Goal: Task Accomplishment & Management: Complete application form

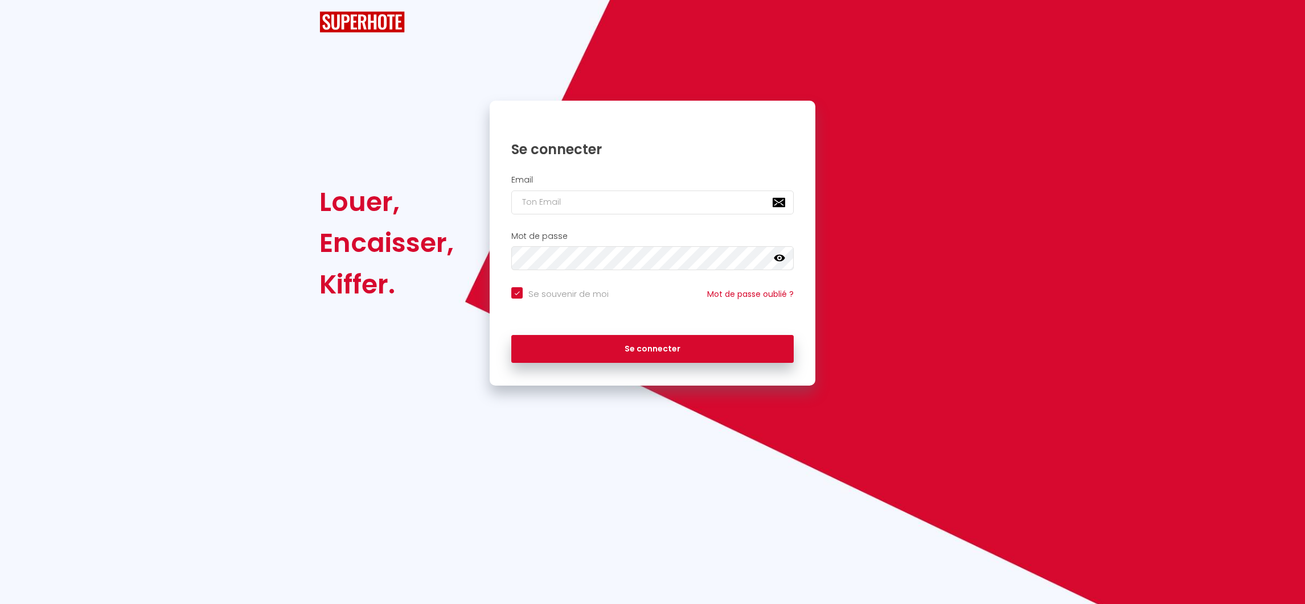
checkbox input "true"
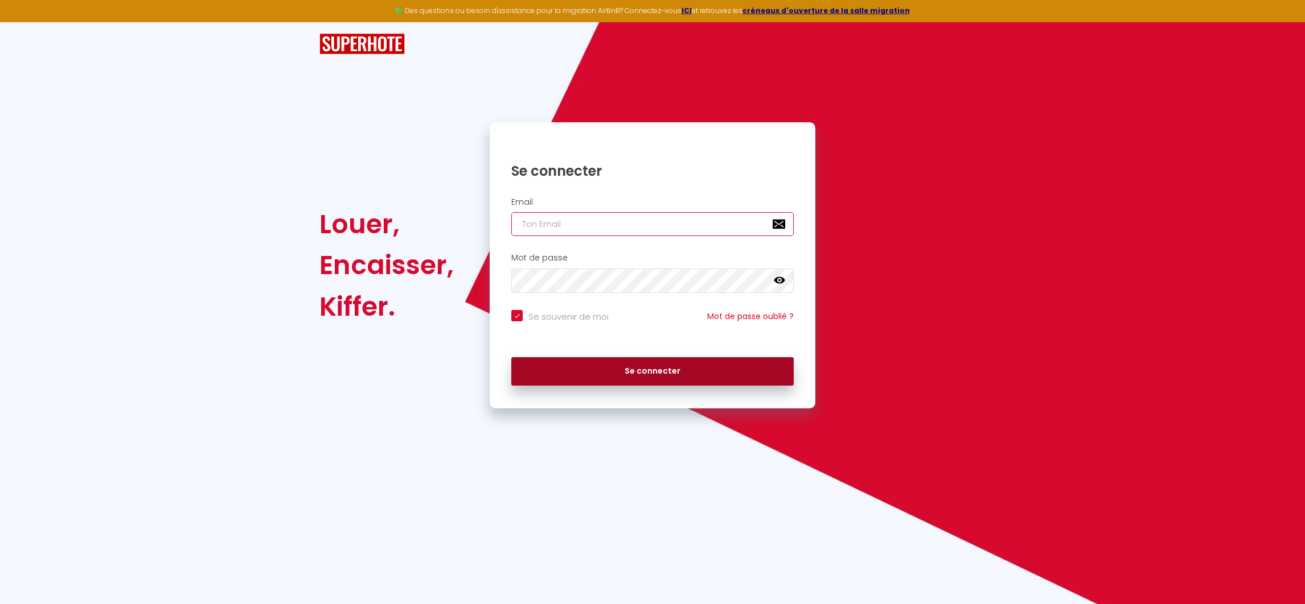
type input "[EMAIL_ADDRESS][DOMAIN_NAME]"
click at [620, 370] on button "Se connecter" at bounding box center [652, 371] width 282 height 28
checkbox input "true"
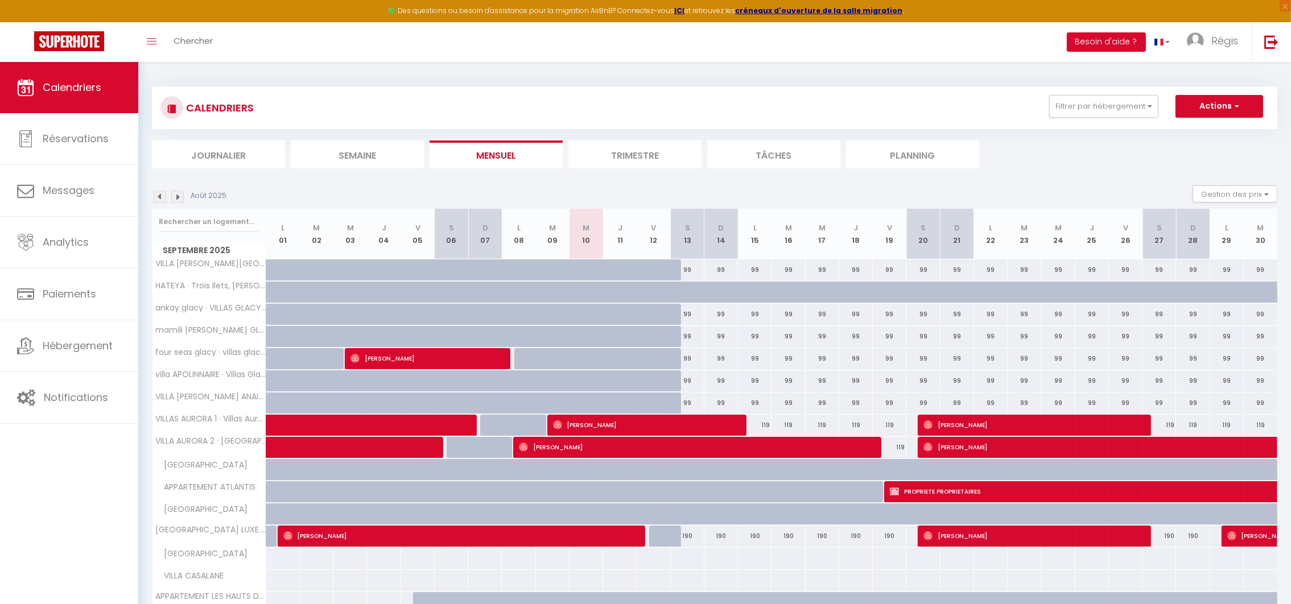
click at [176, 196] on img at bounding box center [177, 197] width 13 height 13
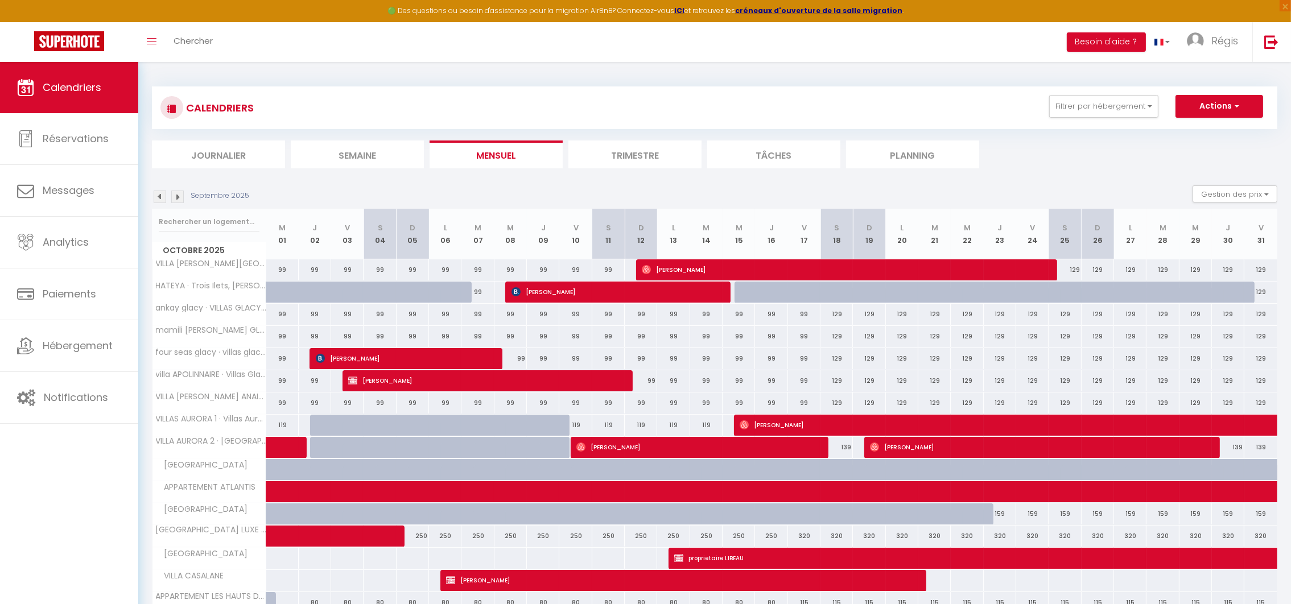
click at [176, 196] on img at bounding box center [177, 197] width 13 height 13
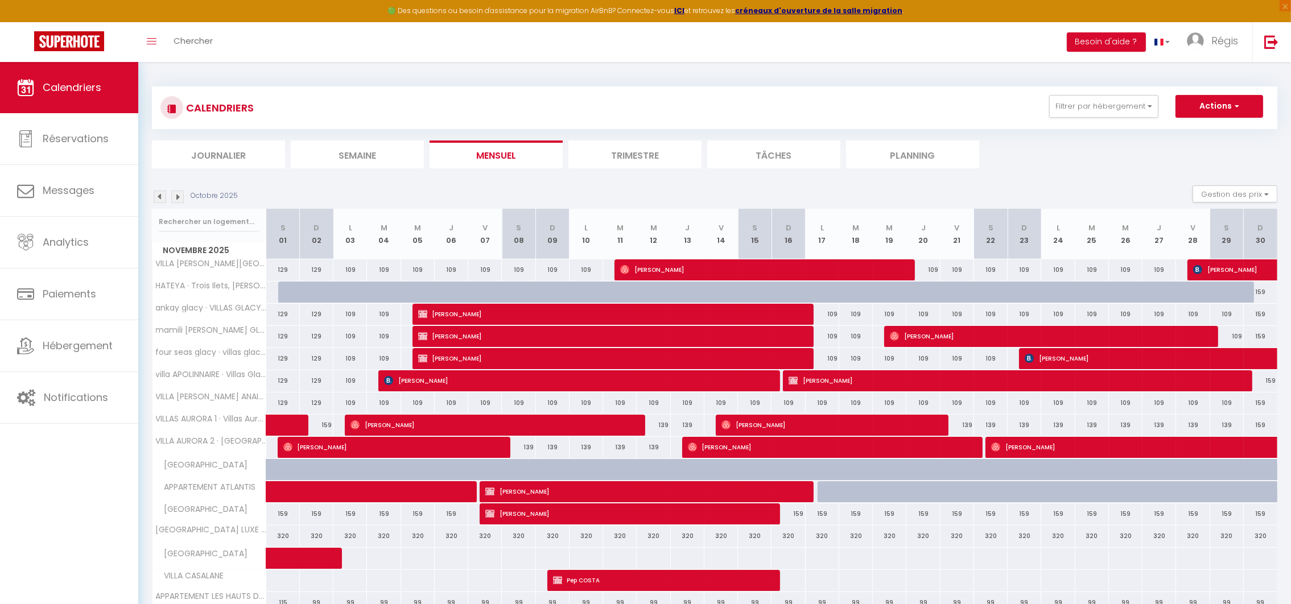
click at [154, 197] on img at bounding box center [160, 197] width 13 height 13
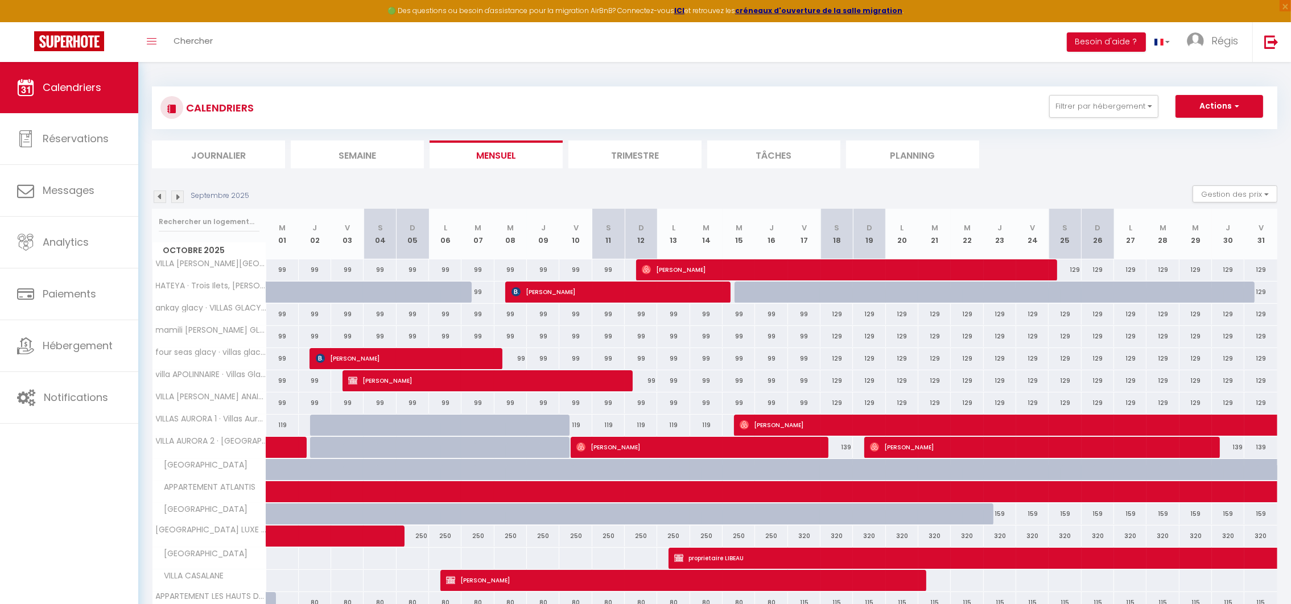
click at [179, 198] on img at bounding box center [177, 197] width 13 height 13
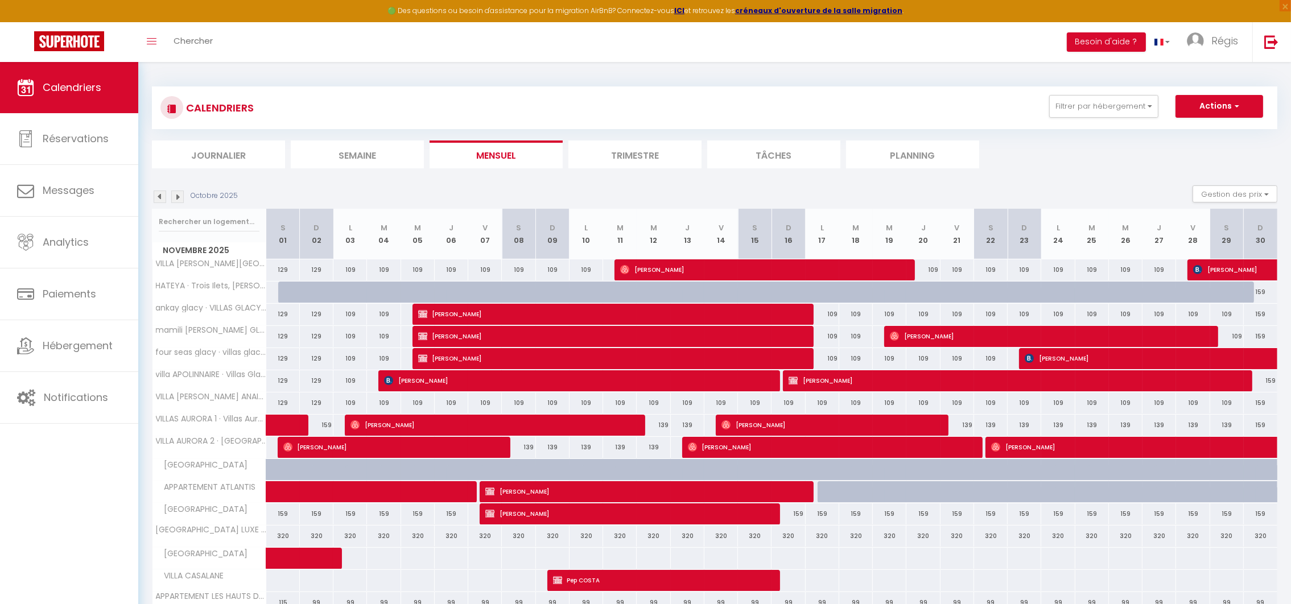
click at [158, 198] on img at bounding box center [160, 197] width 13 height 13
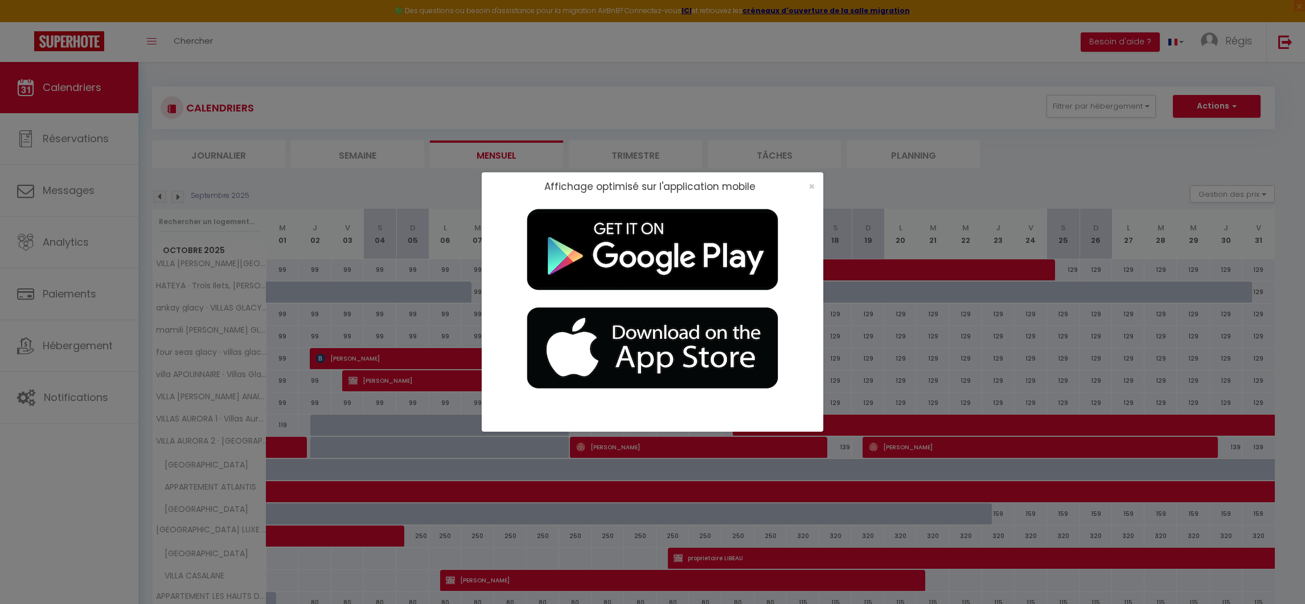
click at [801, 43] on div "Affichage optimisé sur l'application mobile ×" at bounding box center [653, 302] width 342 height 604
click at [813, 179] on span "×" at bounding box center [811, 186] width 6 height 14
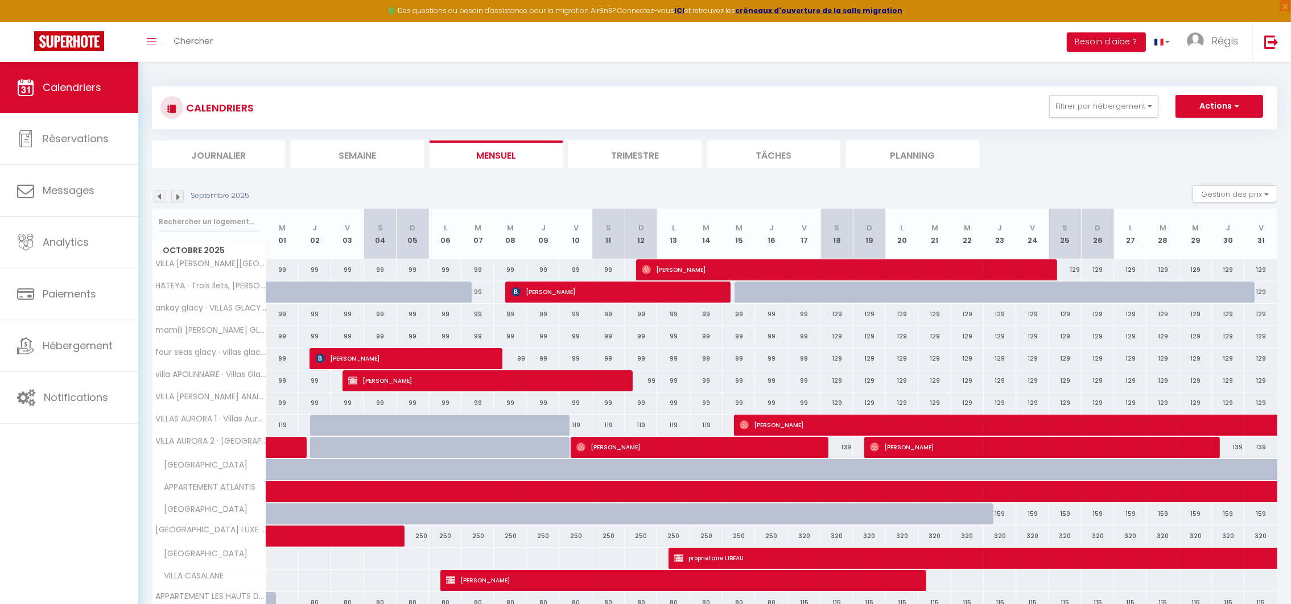
click at [176, 196] on img at bounding box center [177, 197] width 13 height 13
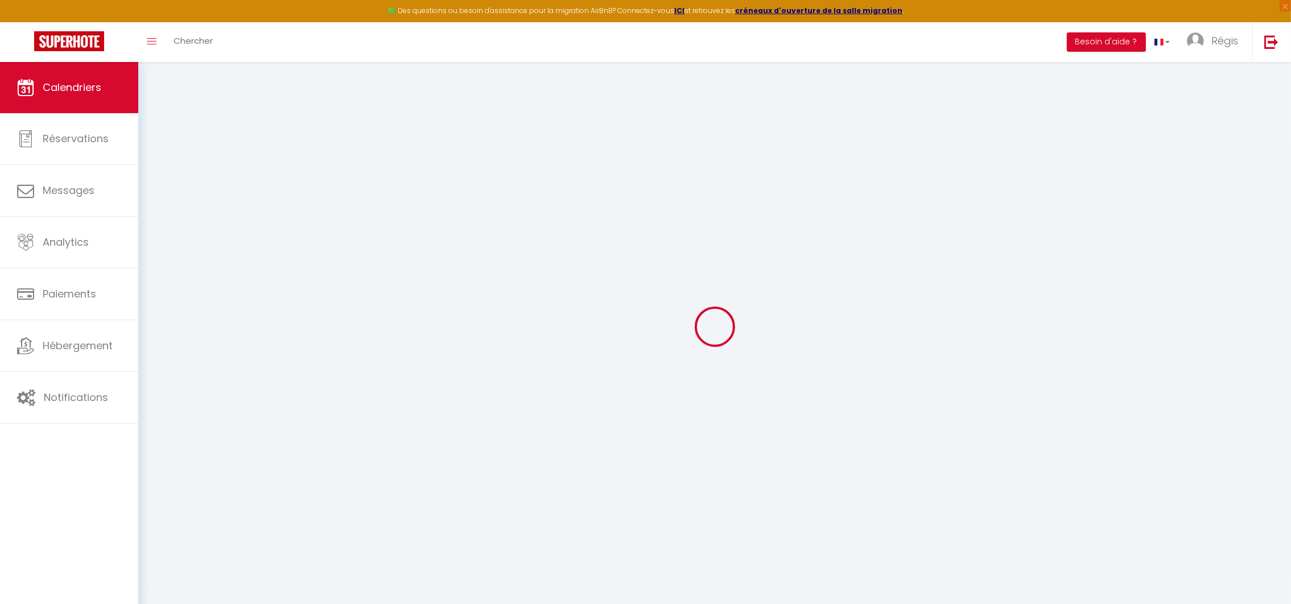
click at [176, 196] on div at bounding box center [715, 327] width 1126 height 502
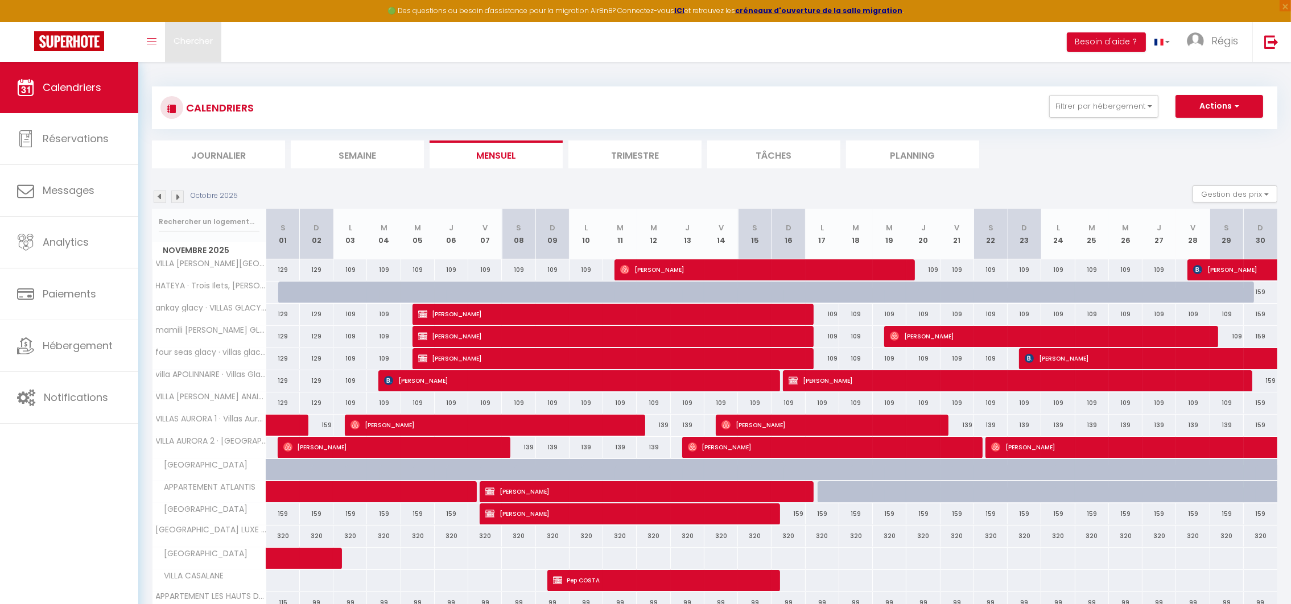
drag, startPoint x: 176, startPoint y: 196, endPoint x: 182, endPoint y: 42, distance: 153.8
click at [182, 42] on span "Chercher" at bounding box center [193, 41] width 39 height 12
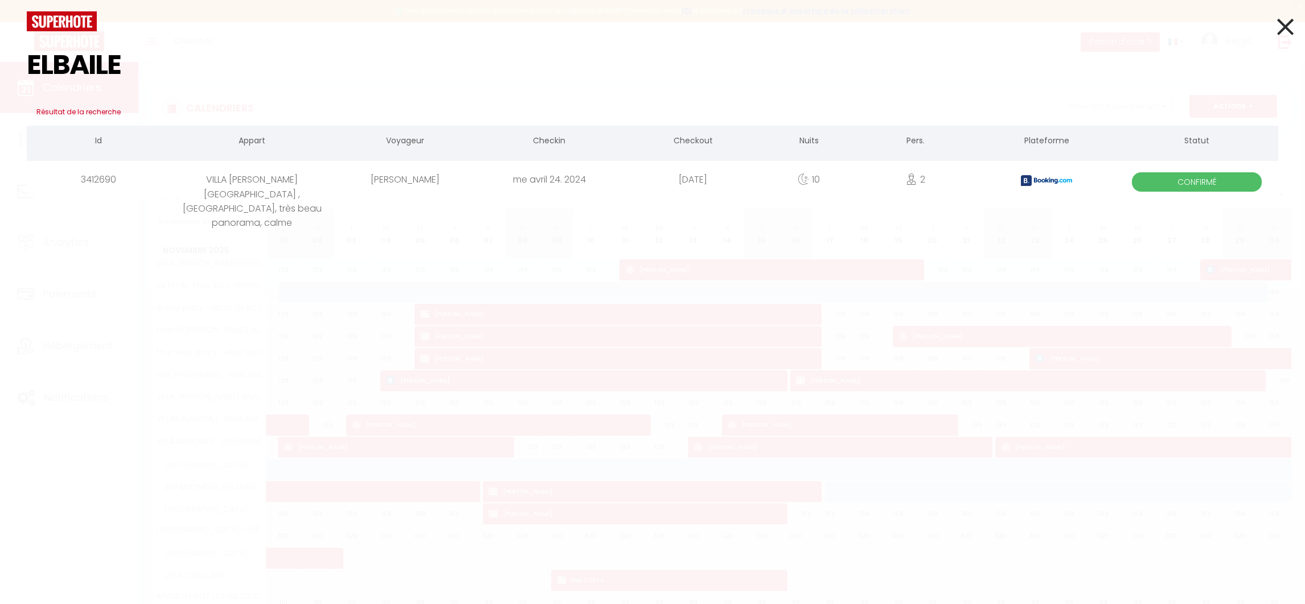
type input "ELBAILE"
click at [279, 187] on div "VILLA [PERSON_NAME][GEOGRAPHIC_DATA] , [GEOGRAPHIC_DATA], très beau panorama, c…" at bounding box center [252, 179] width 163 height 37
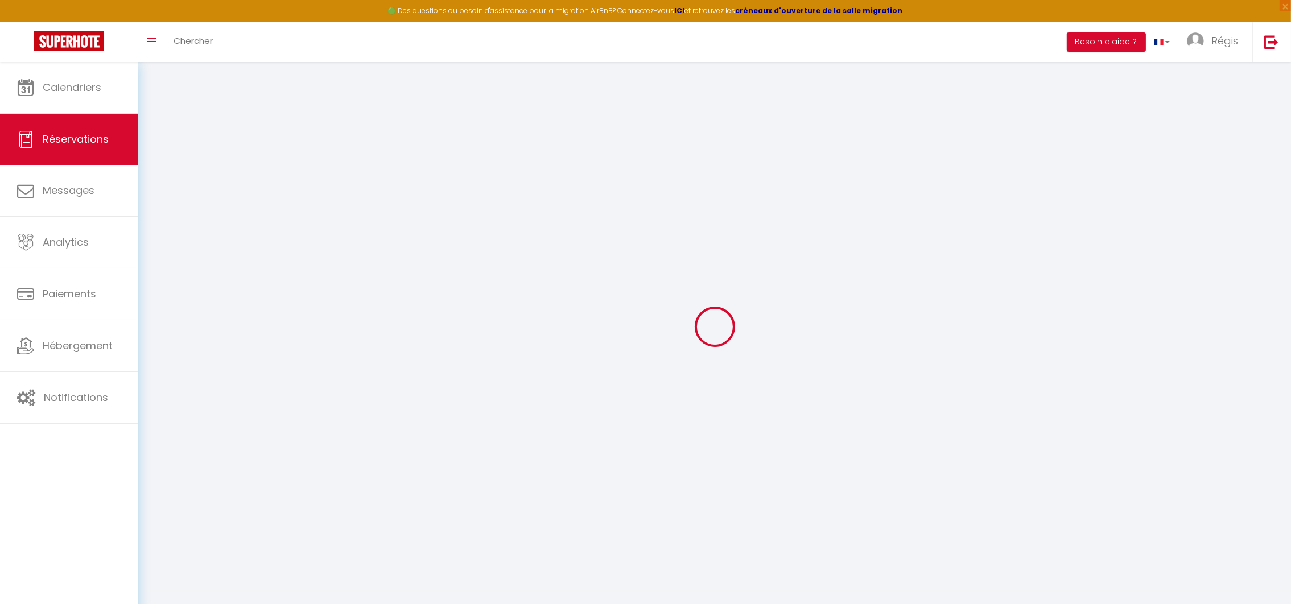
type input "[PERSON_NAME]"
type input "Elbaile"
select select
select select "39578"
select select "1"
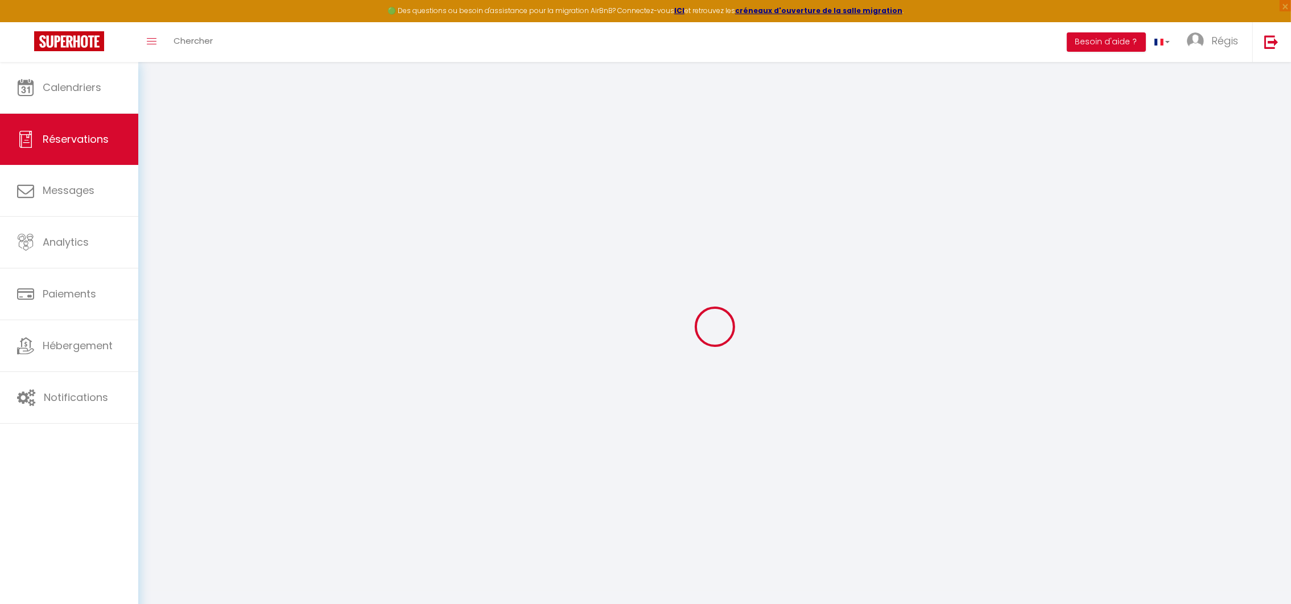
select select
type input "2"
type input "1"
select select "12"
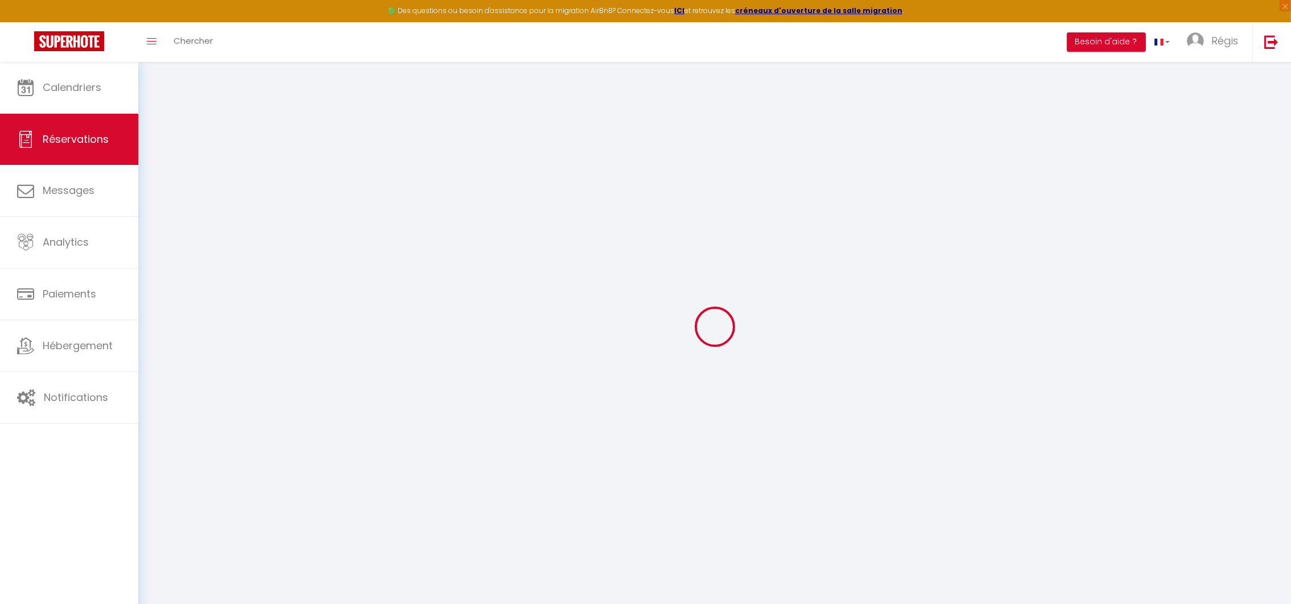
select select "15"
type input "1701"
checkbox input "false"
type input "90"
select select "2"
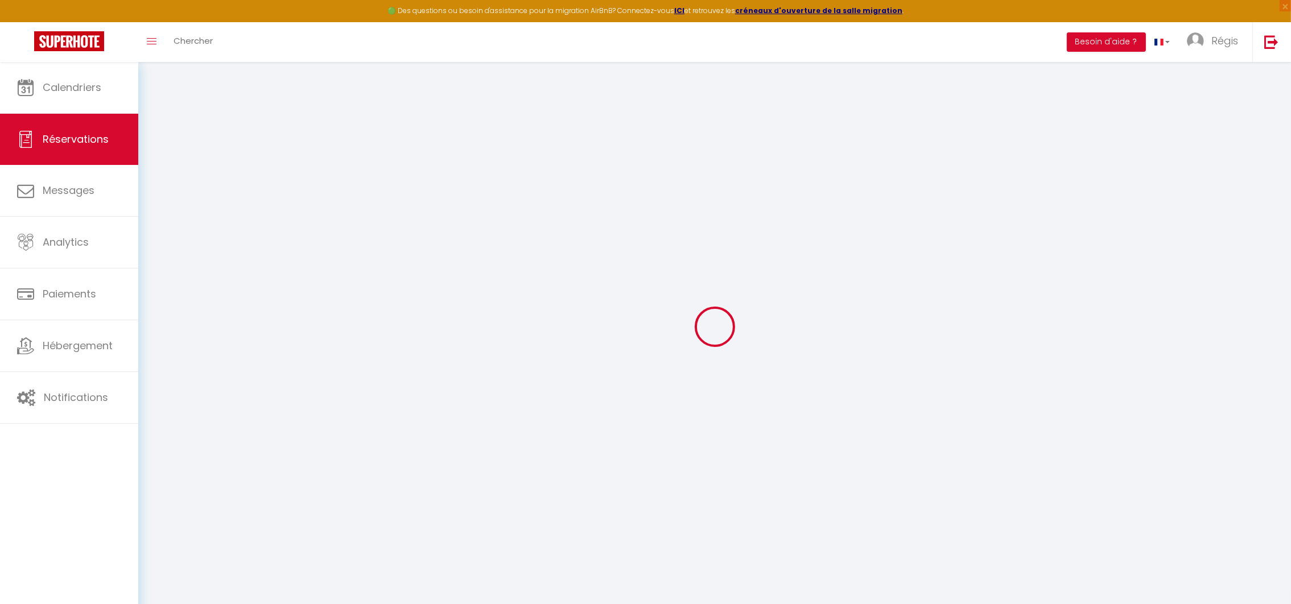
type input "0"
select select
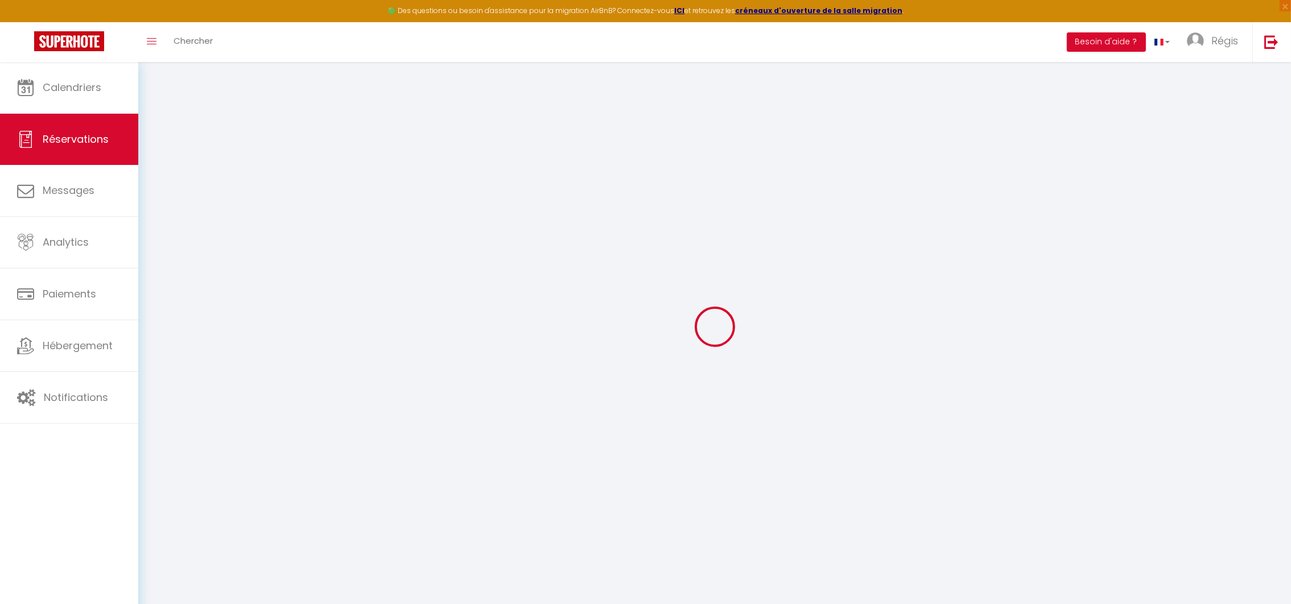
select select
checkbox input "false"
select select
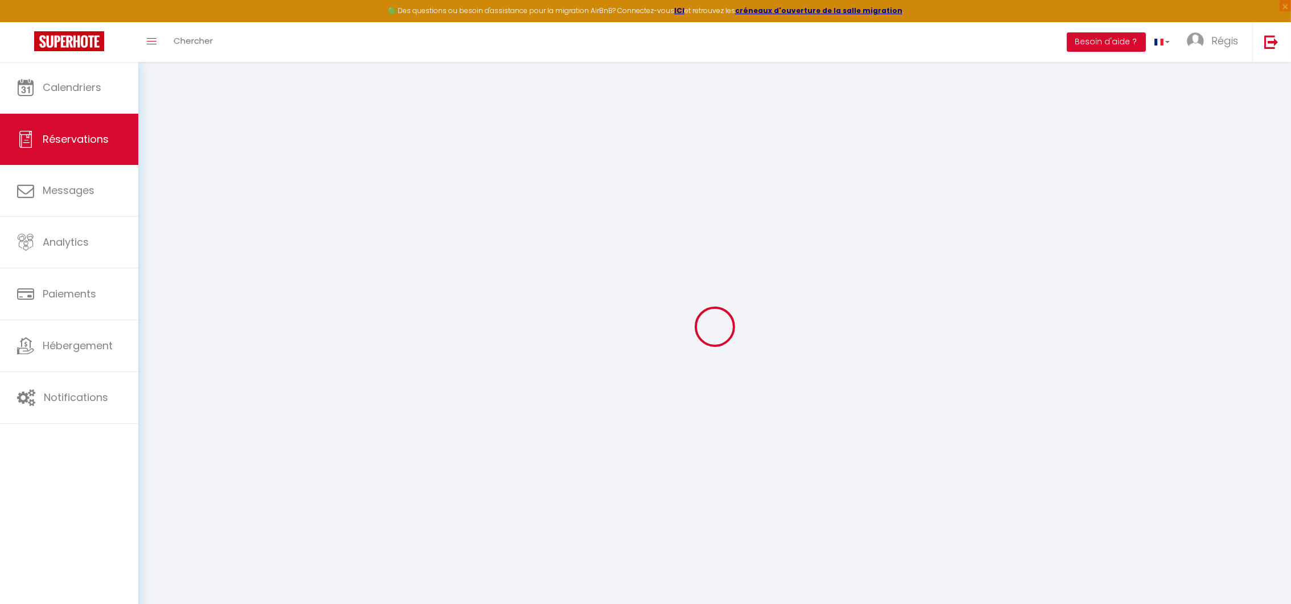
checkbox input "false"
select select
checkbox input "false"
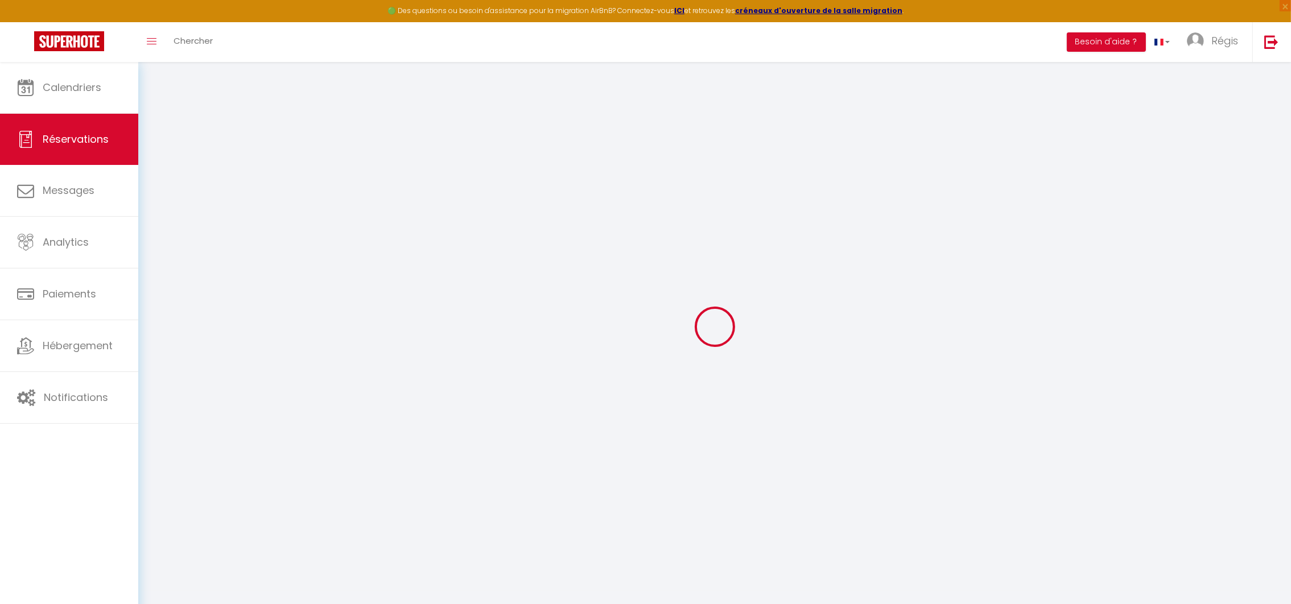
select select
checkbox input "false"
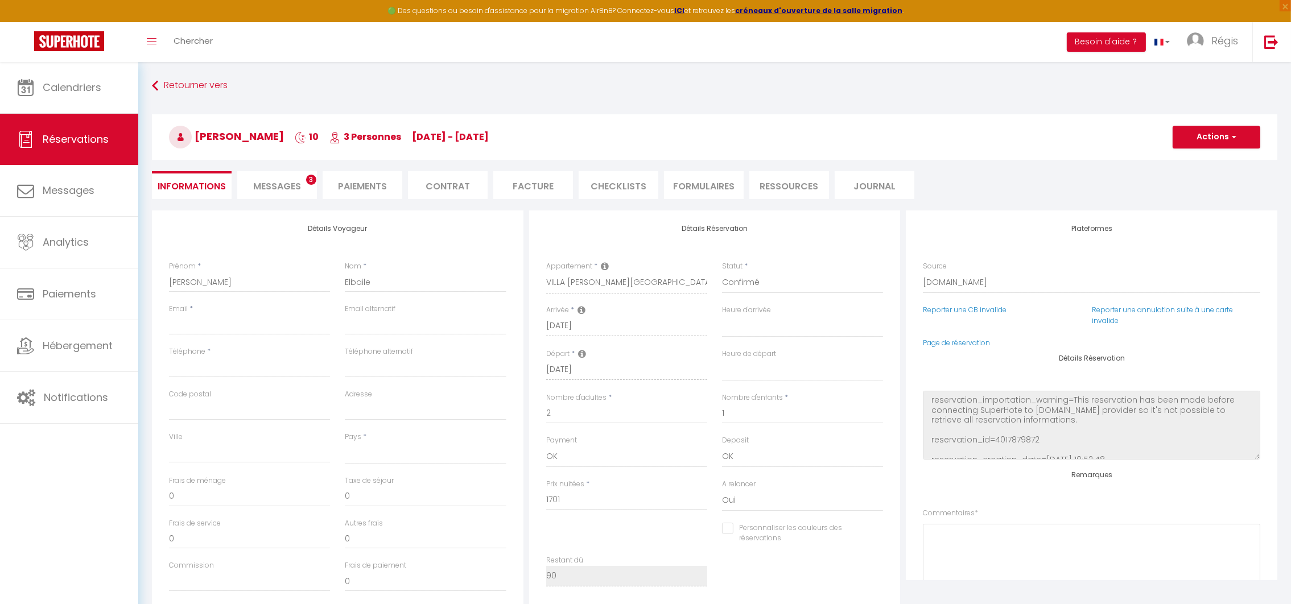
select select
type input "90"
select select
checkbox input "false"
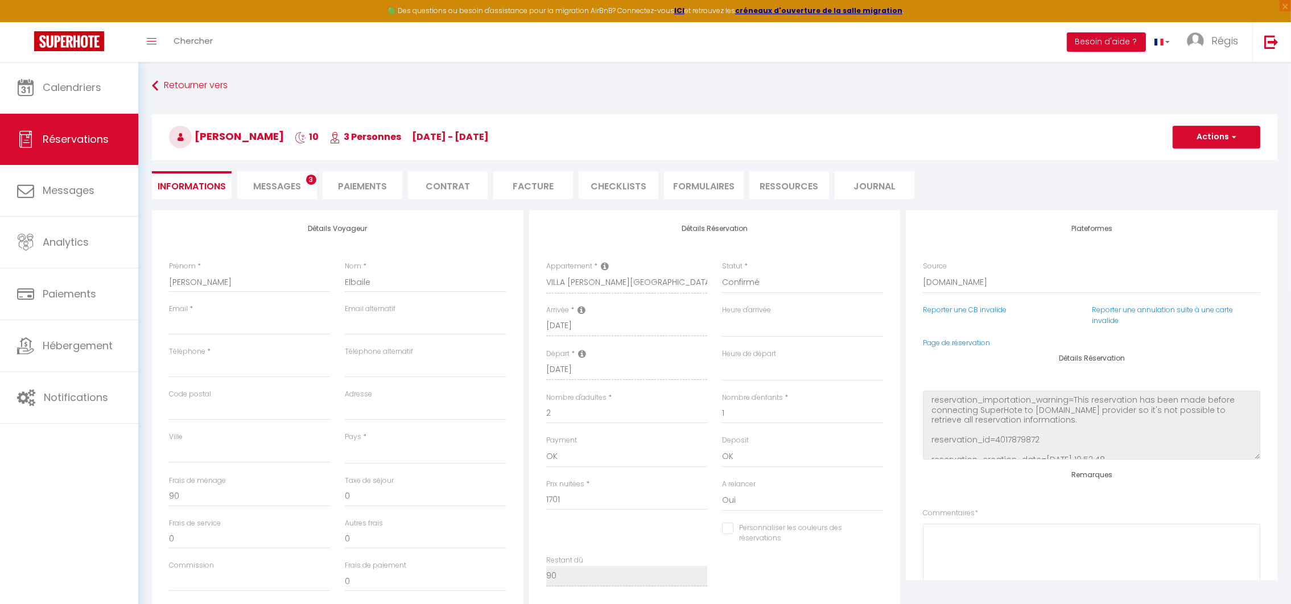
select select
checkbox input "false"
select select
click at [958, 534] on textarea at bounding box center [1092, 558] width 338 height 69
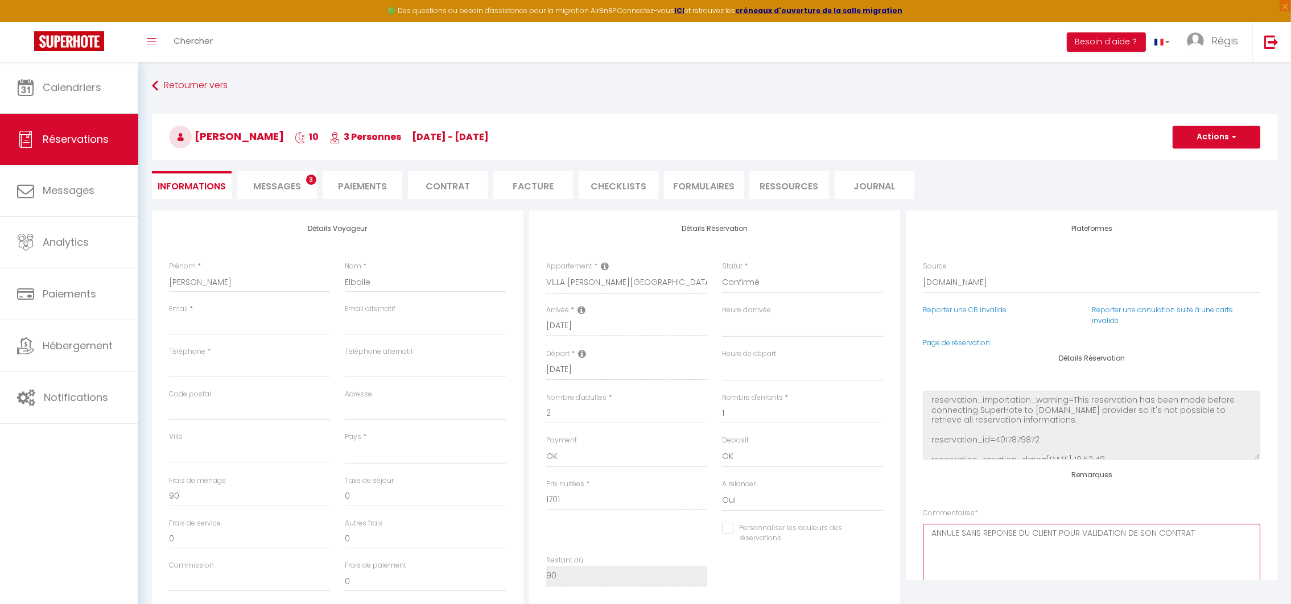
type textarea "ANNULE SANS REPONSE DU CLIENT POUR VALIDATION DE SON CONTRAT"
click at [779, 279] on select "Confirmé Non Confirmé [PERSON_NAME] par le voyageur No Show Request" at bounding box center [802, 283] width 161 height 22
select select "3"
click at [722, 272] on select "Confirmé Non Confirmé [PERSON_NAME] par le voyageur No Show Request" at bounding box center [802, 283] width 161 height 22
select select
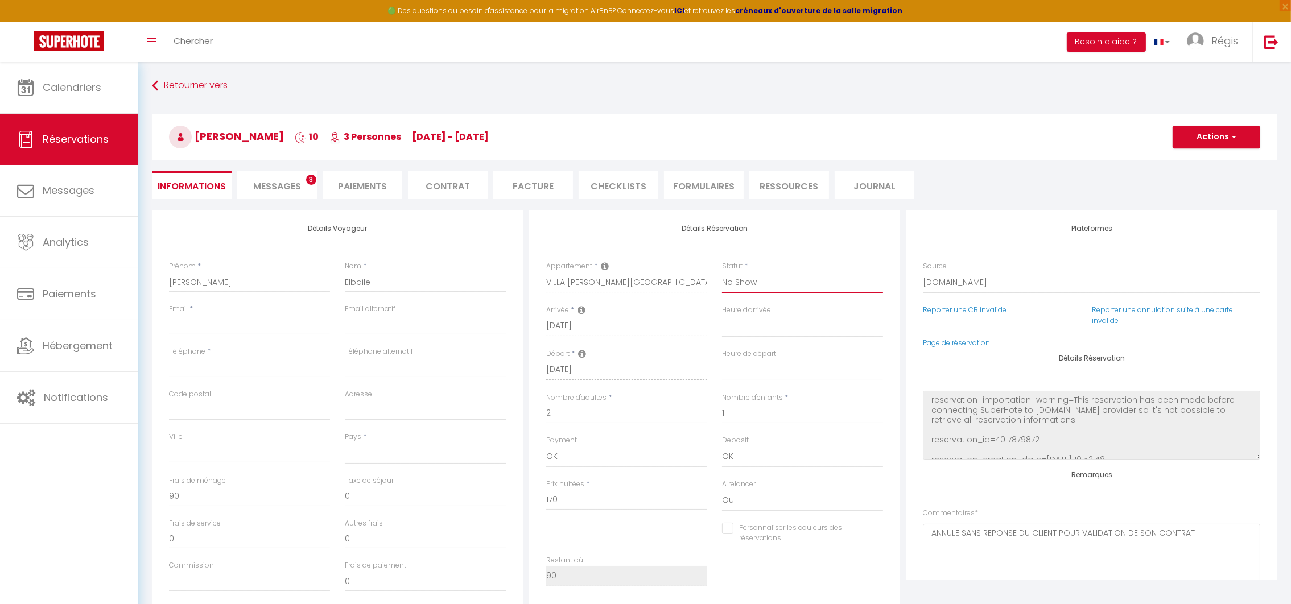
select select
checkbox input "false"
click at [1210, 137] on button "Actions" at bounding box center [1217, 137] width 88 height 23
click at [1189, 157] on link "Enregistrer" at bounding box center [1206, 162] width 90 height 15
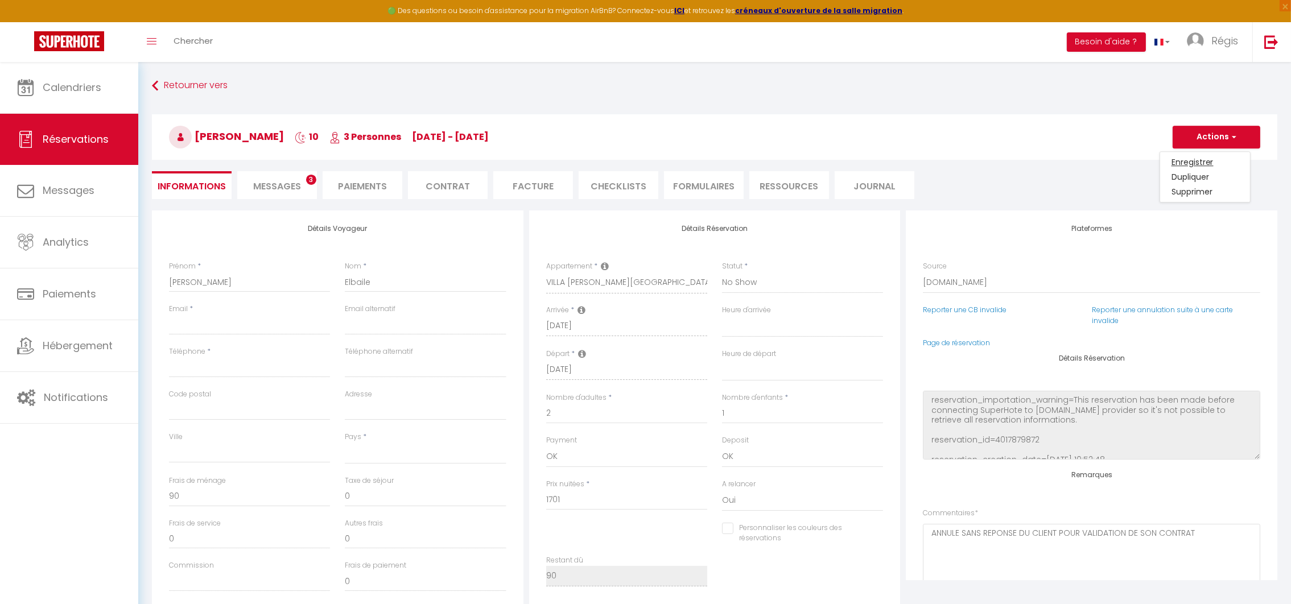
select select
checkbox input "false"
select select
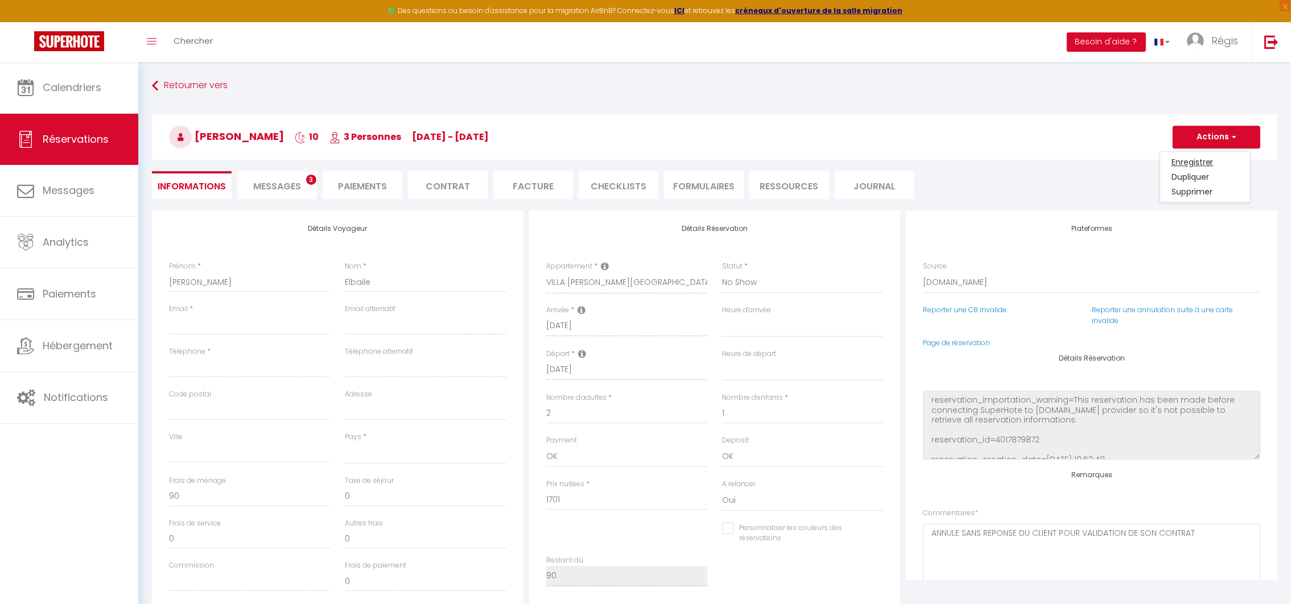
select select
checkbox input "false"
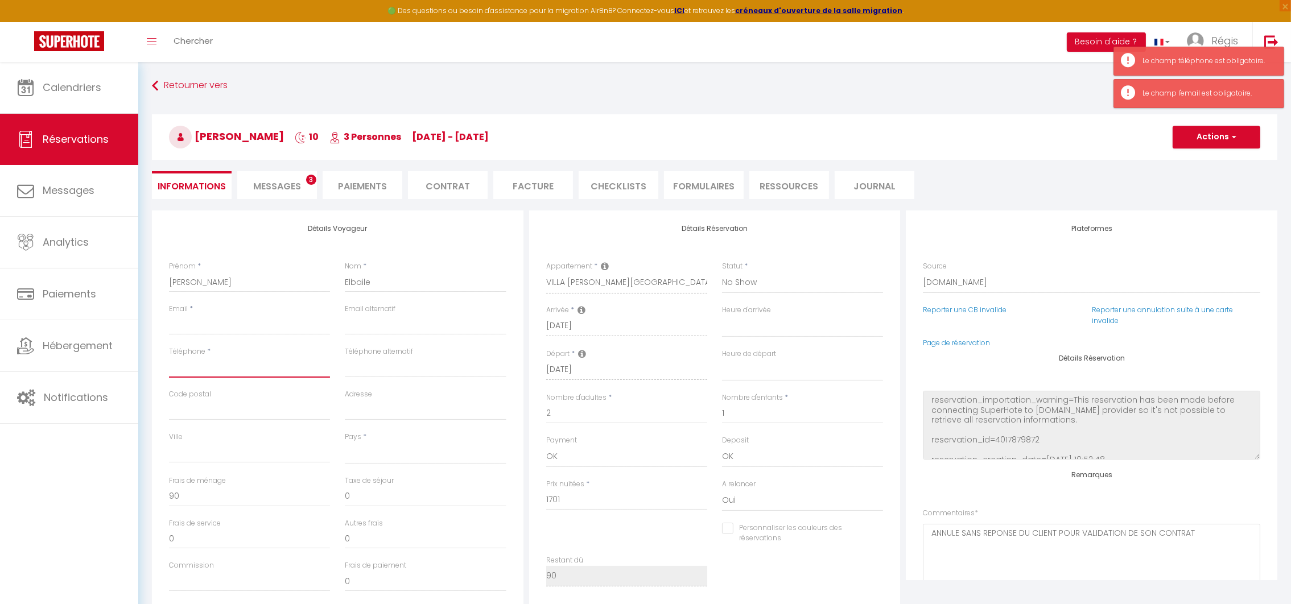
click at [179, 371] on input "Téléphone" at bounding box center [249, 367] width 161 height 20
type input "0"
select select
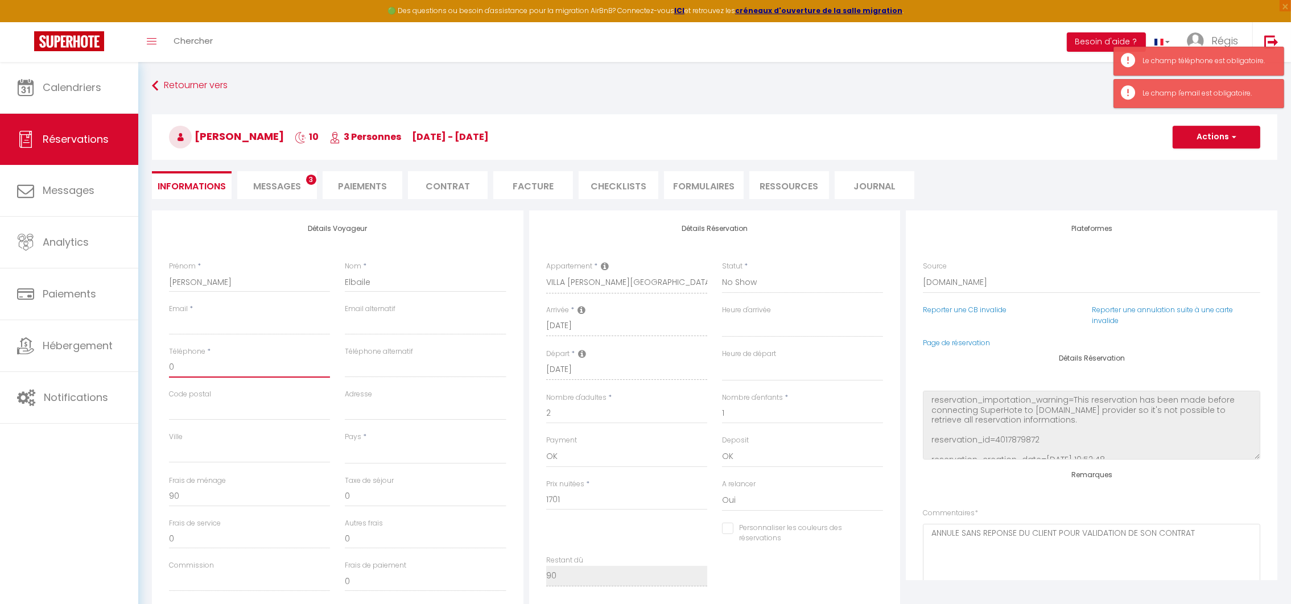
checkbox input "false"
type input "00"
select select
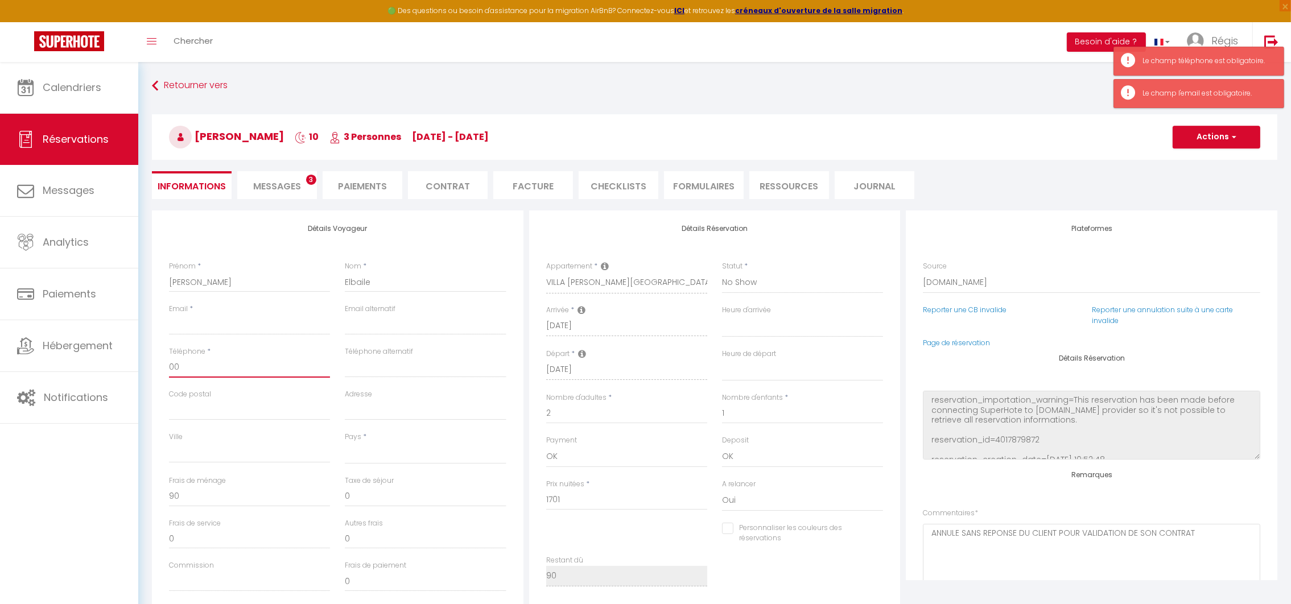
checkbox input "false"
type input "000"
select select
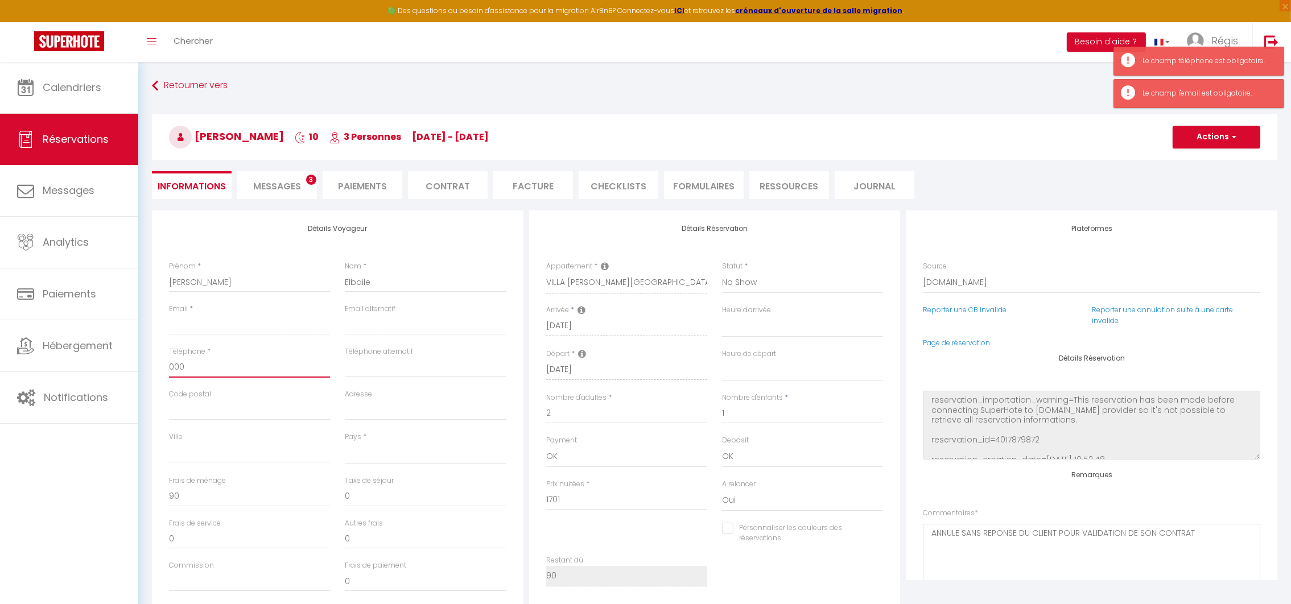
checkbox input "false"
type input "0000"
select select
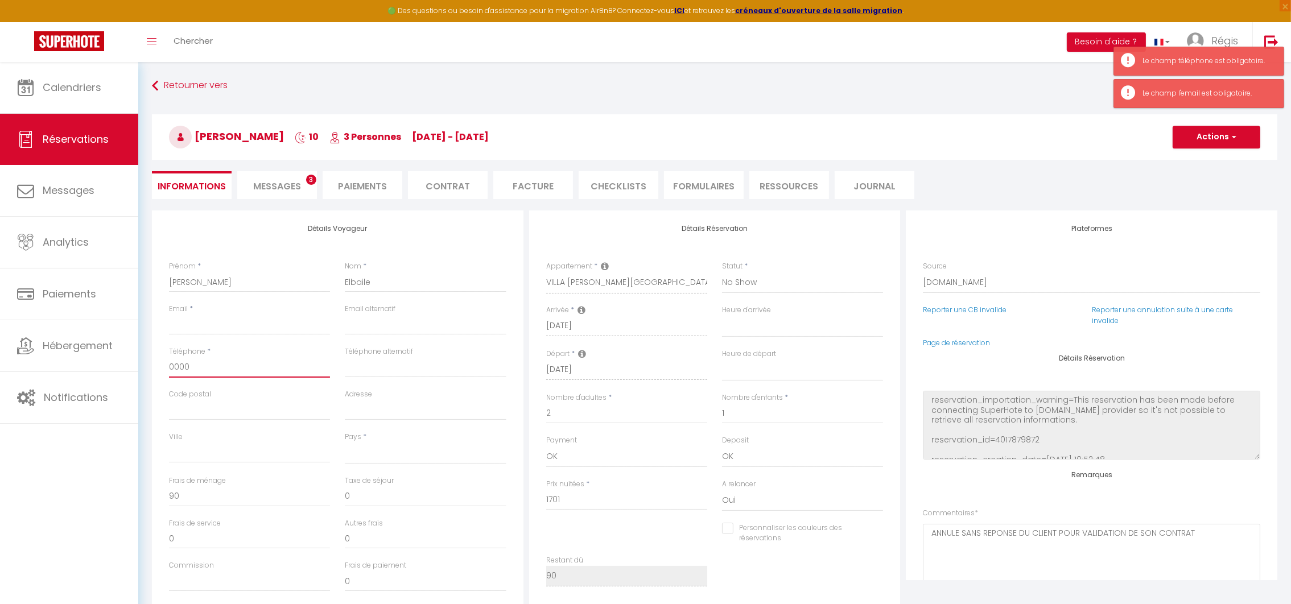
checkbox input "false"
type input "00000"
select select
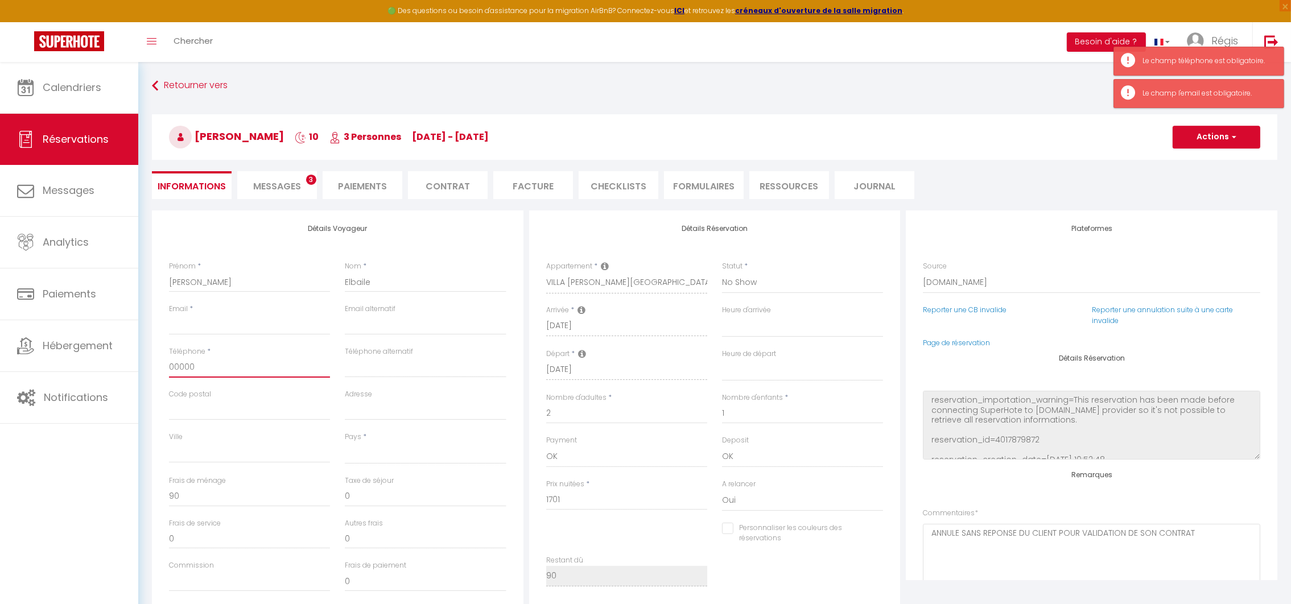
checkbox input "false"
type input "000000"
select select
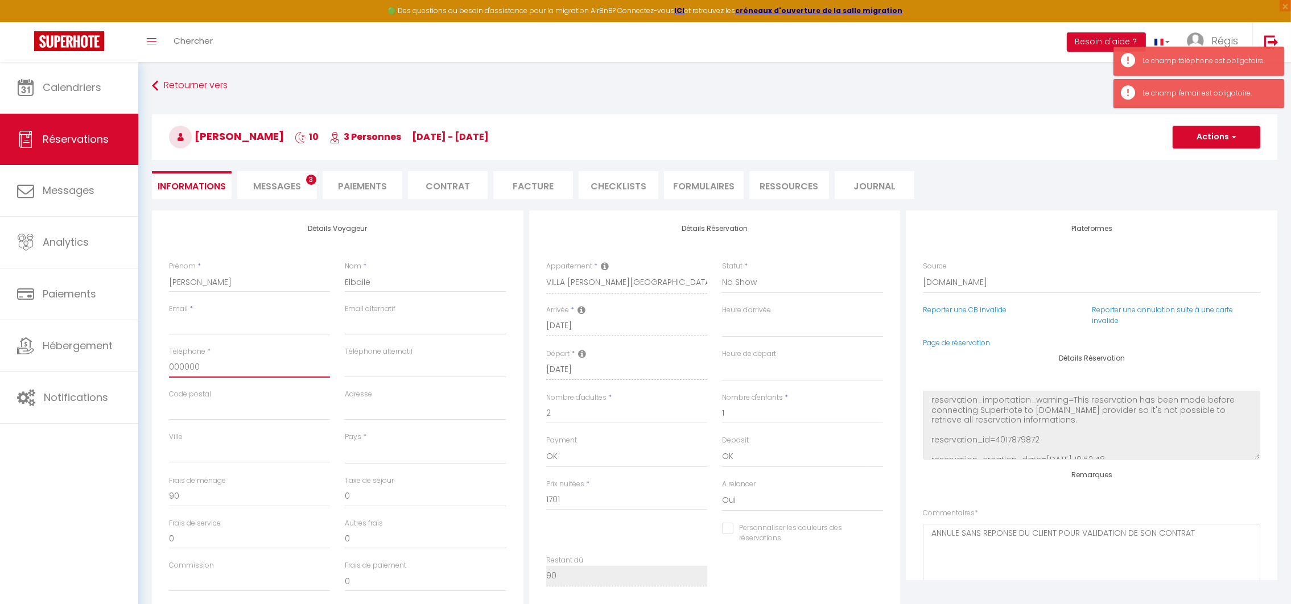
checkbox input "false"
type input "0000000"
select select
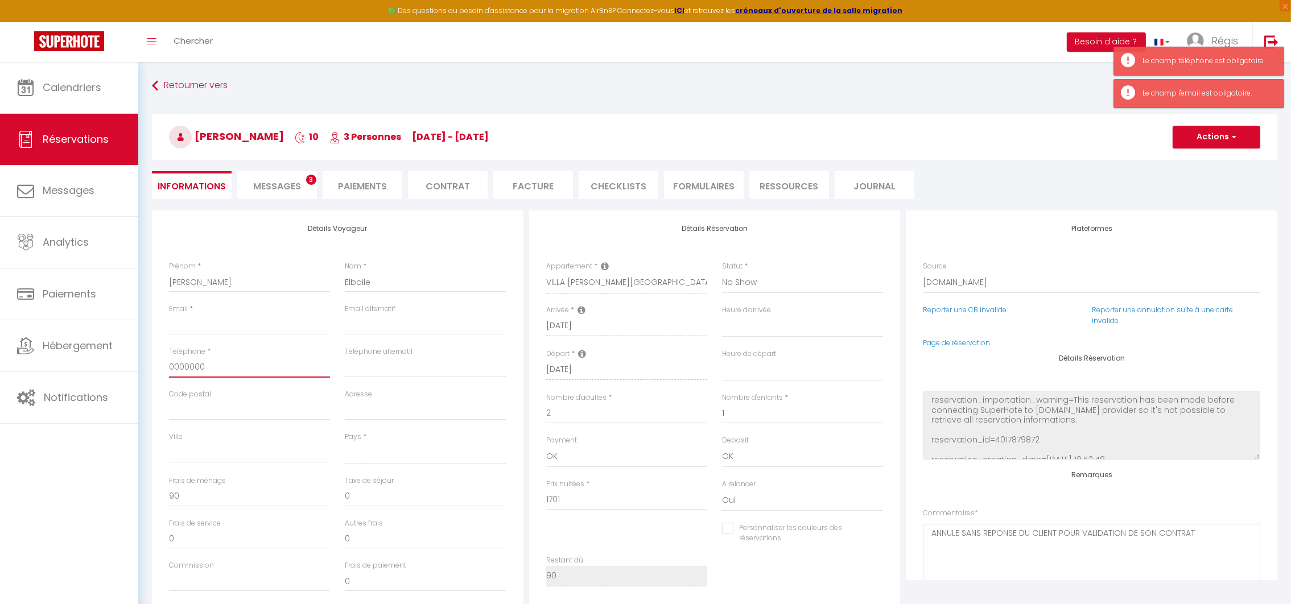
checkbox input "false"
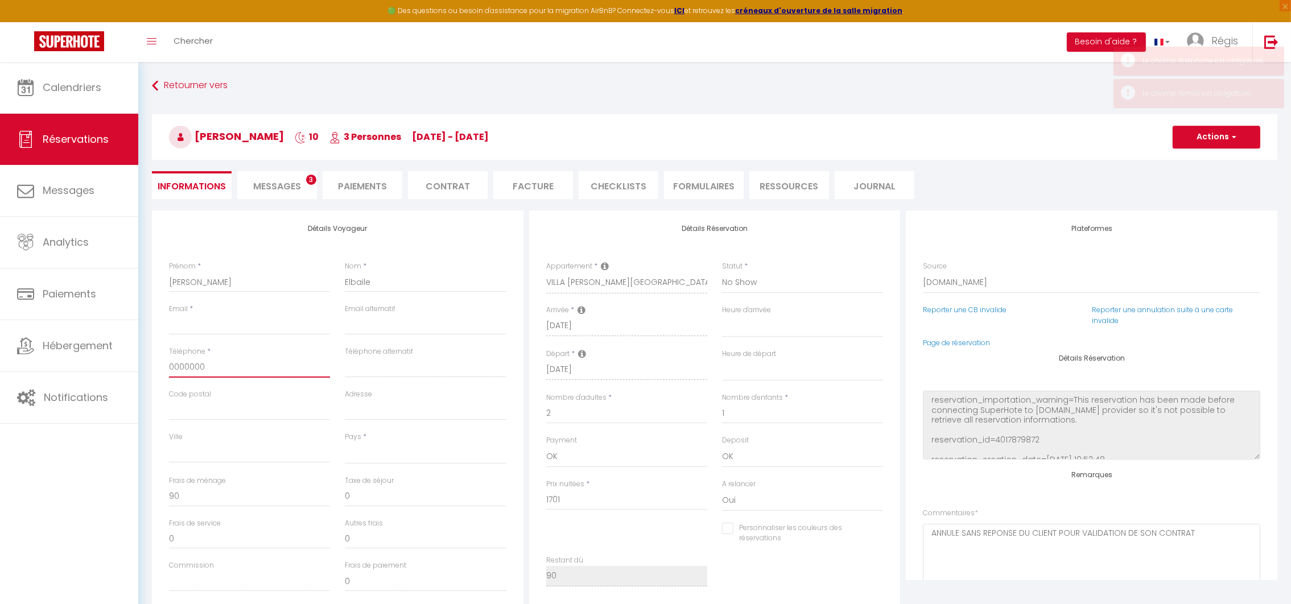
type input "0000000"
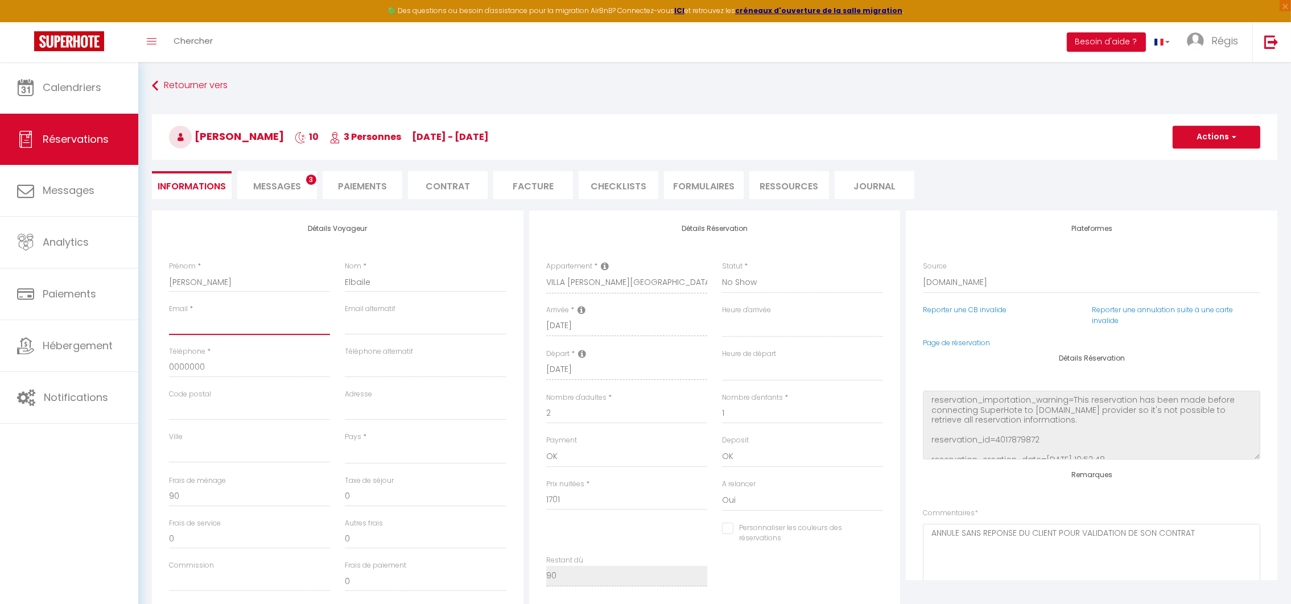
click at [175, 318] on input "Email client" at bounding box center [249, 325] width 161 height 20
type input "B"
select select
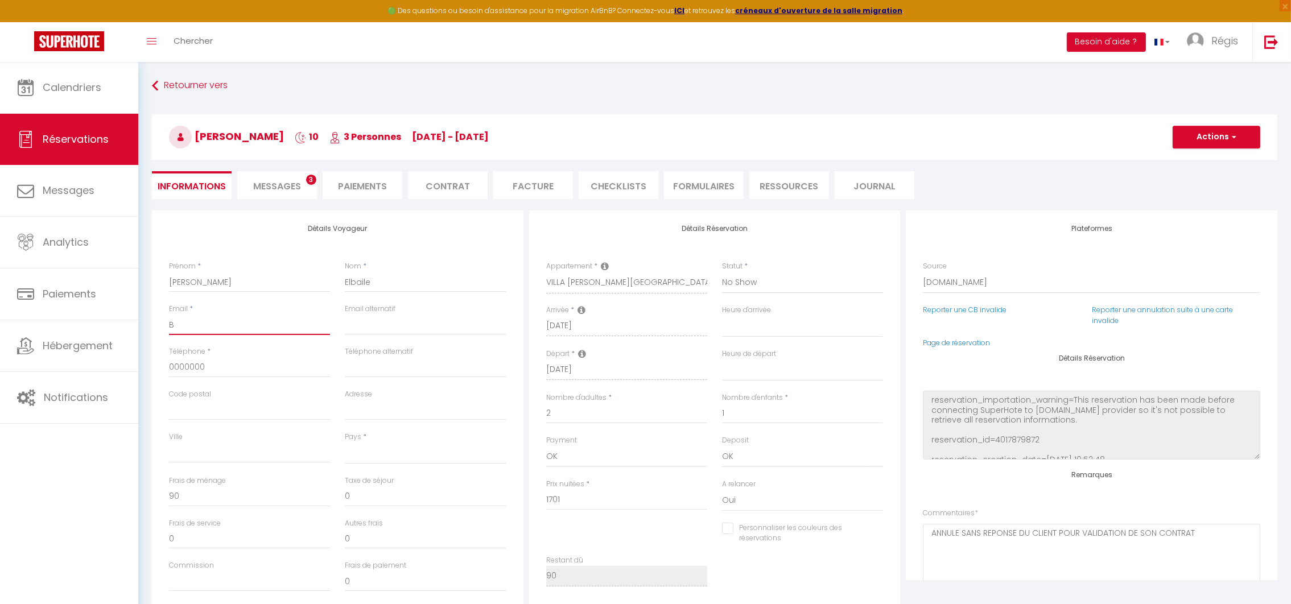
checkbox input "false"
type input "BA"
select select
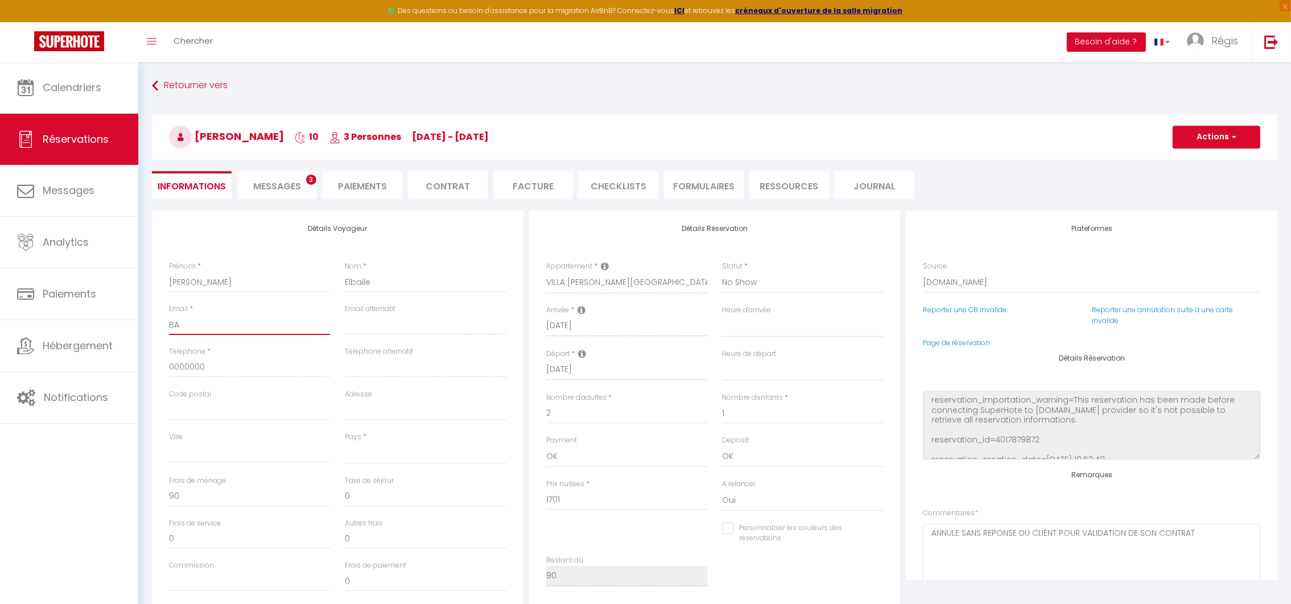
checkbox input "false"
type input "[EMAIL_ADDRESS][DOMAIN_NAME]"
type input "97229"
type input "6 lot vatable 2000"
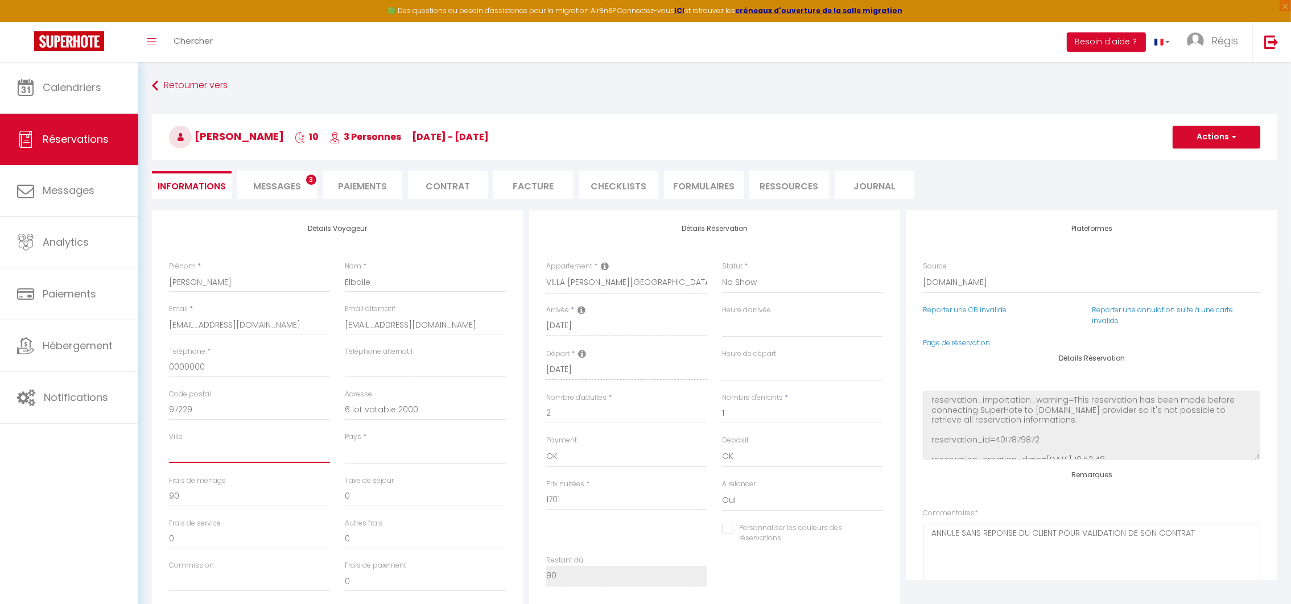
type input "LES TROIS ILETS"
select select "MQ"
select select
checkbox input "false"
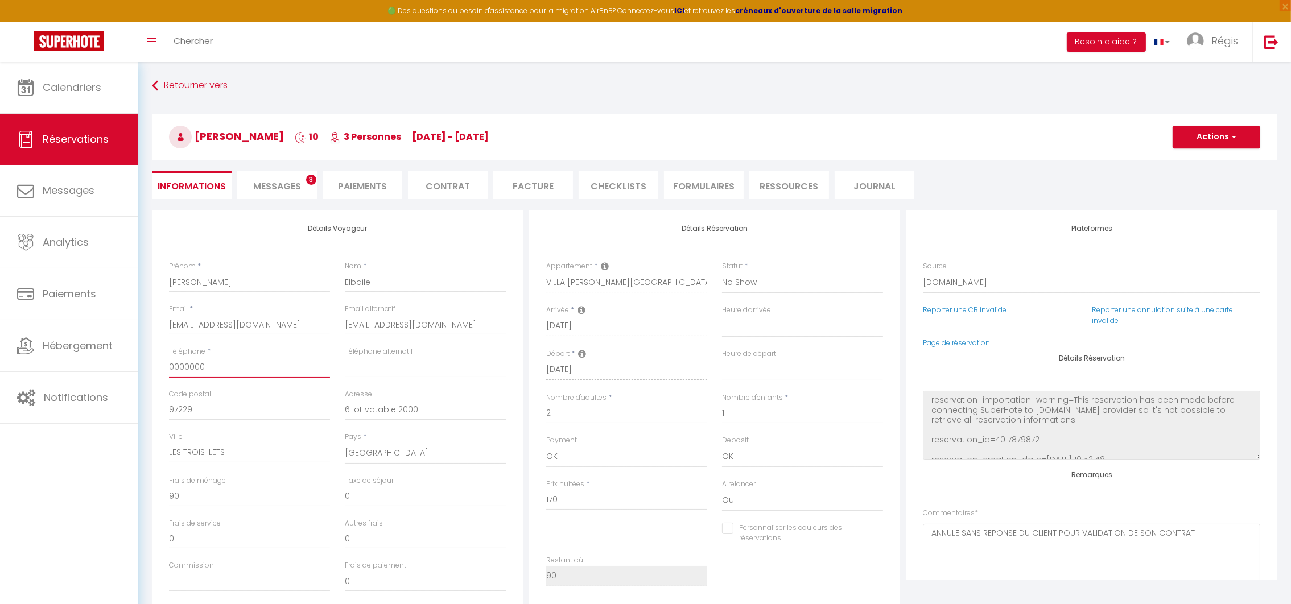
click at [245, 357] on input "0000000" at bounding box center [249, 367] width 161 height 20
type input "00000000"
select select
checkbox input "false"
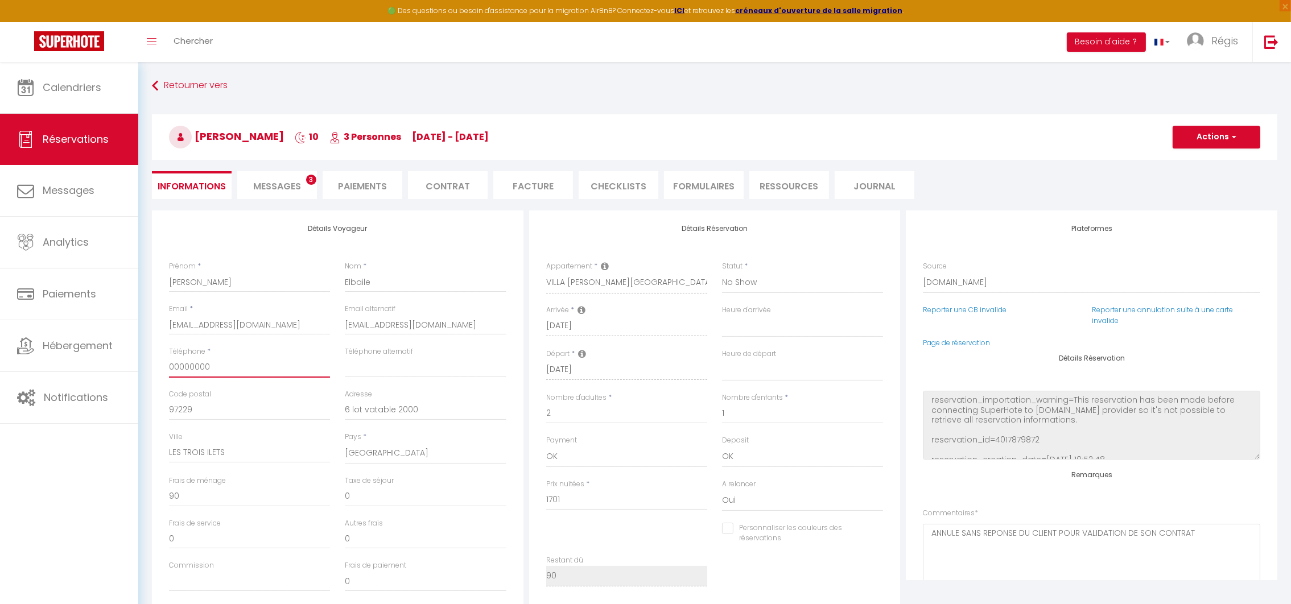
type input "000000000"
select select
checkbox input "false"
type input "0000000000"
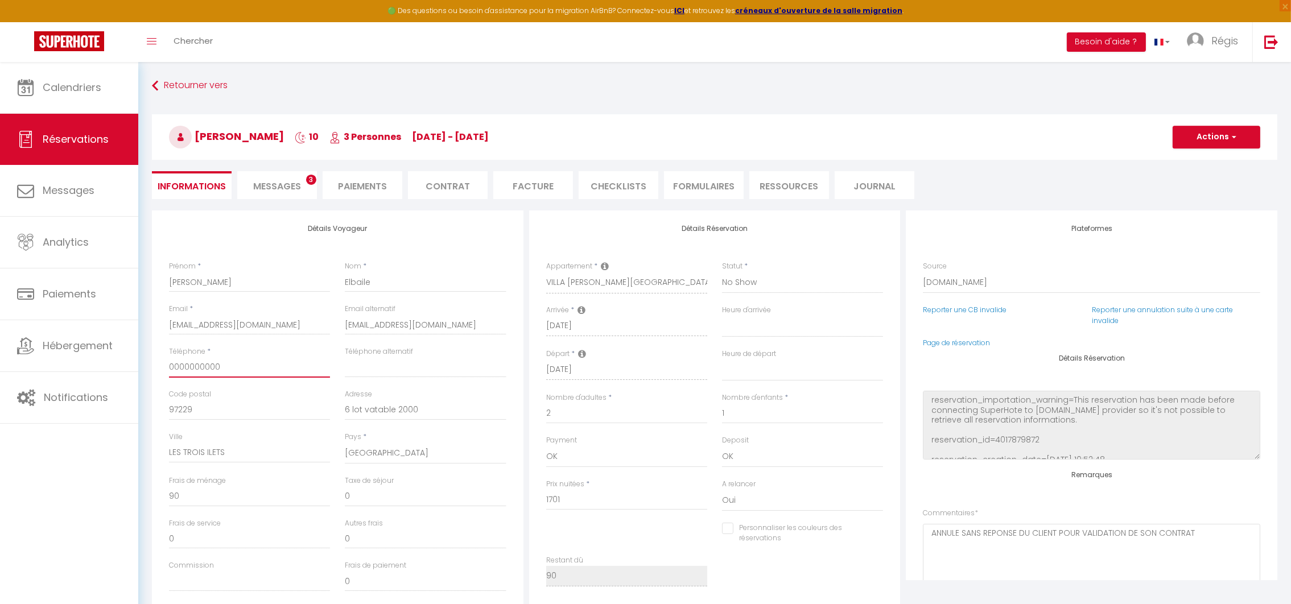
select select
checkbox input "false"
type input "0000000000"
click at [1204, 135] on button "Actions" at bounding box center [1217, 137] width 88 height 23
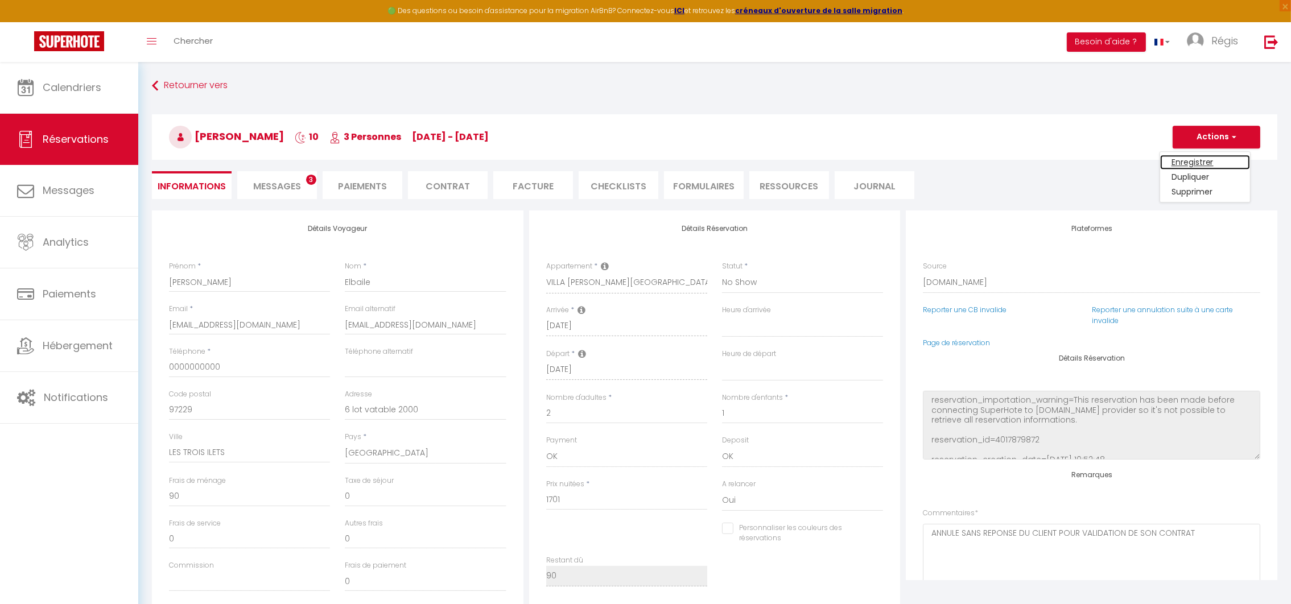
click at [1178, 160] on link "Enregistrer" at bounding box center [1206, 162] width 90 height 15
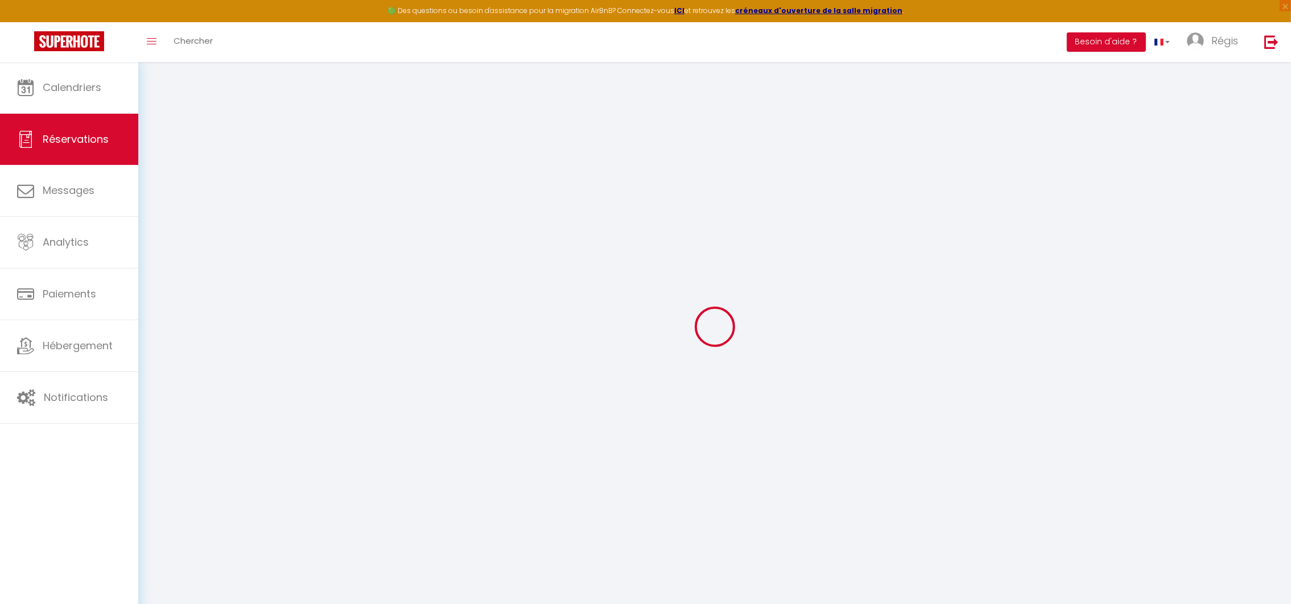
select select "not_cancelled"
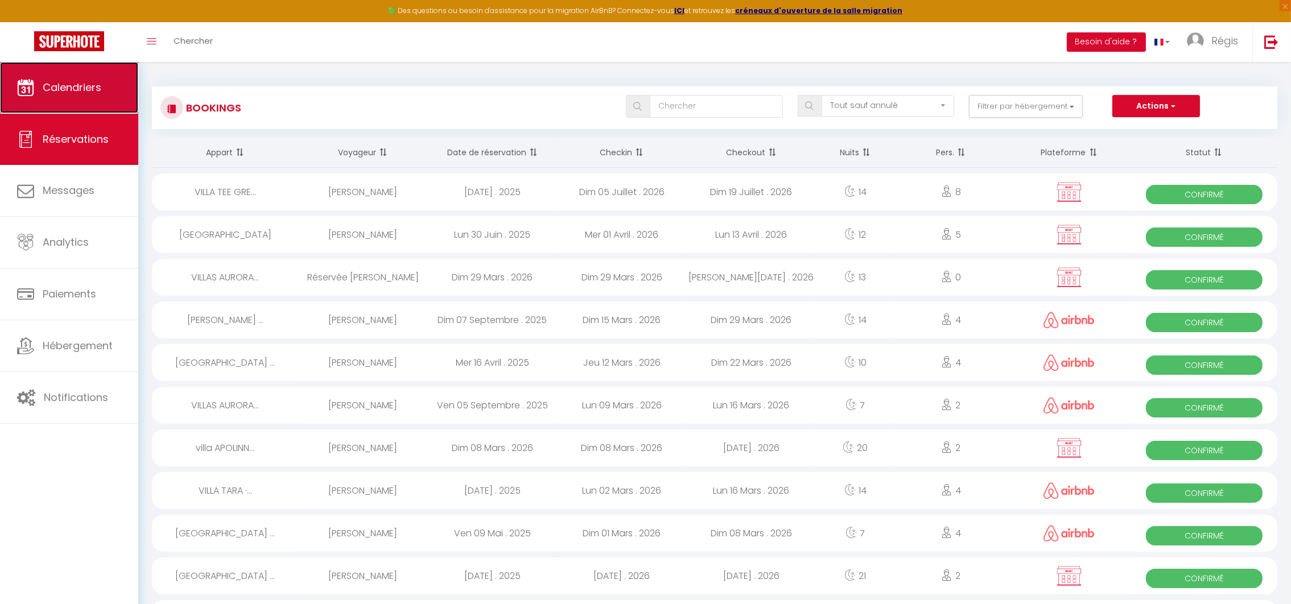
click at [78, 91] on span "Calendriers" at bounding box center [72, 87] width 59 height 14
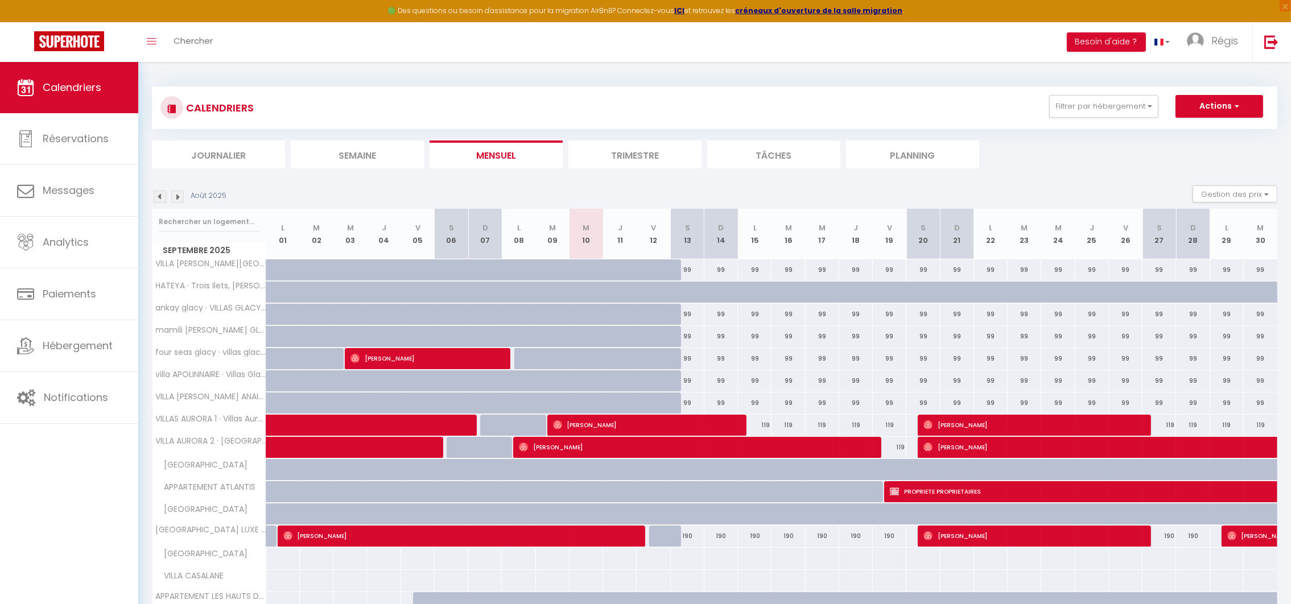
click at [179, 191] on img at bounding box center [177, 197] width 13 height 13
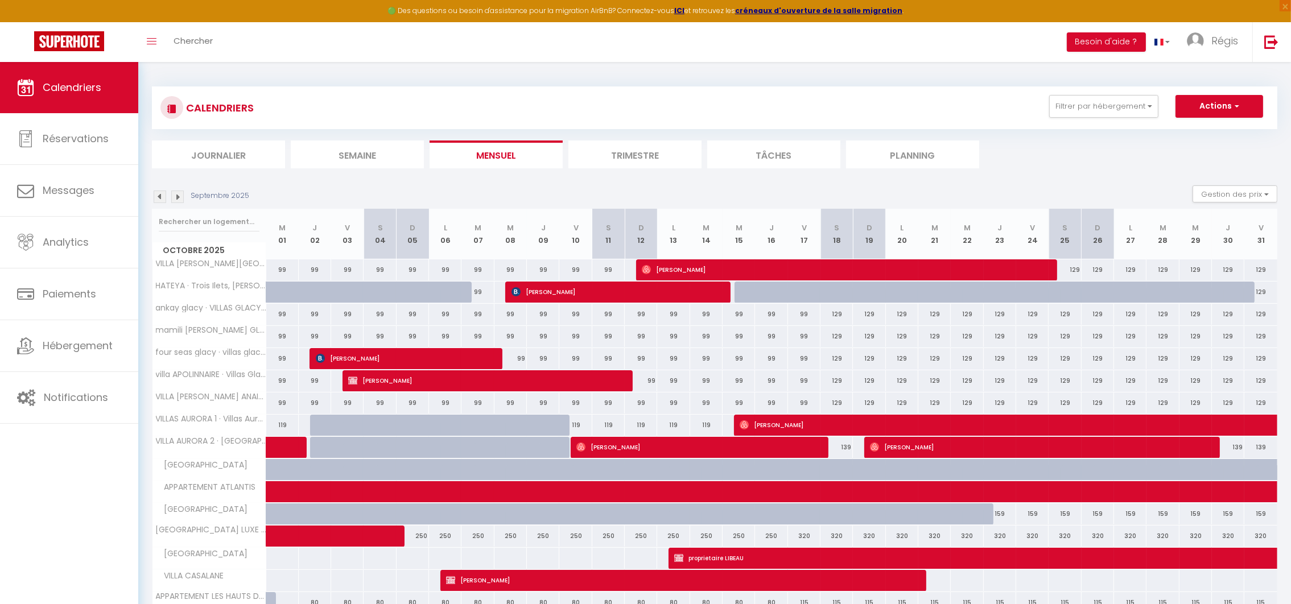
click at [180, 198] on img at bounding box center [177, 197] width 13 height 13
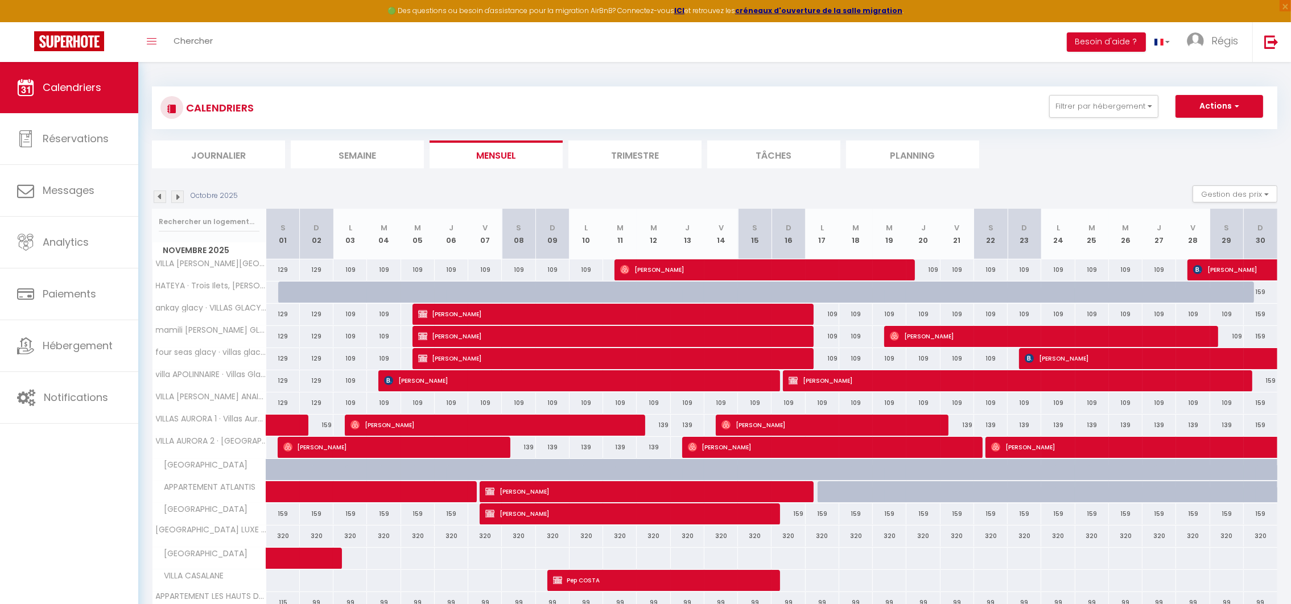
click at [180, 198] on img at bounding box center [177, 197] width 13 height 13
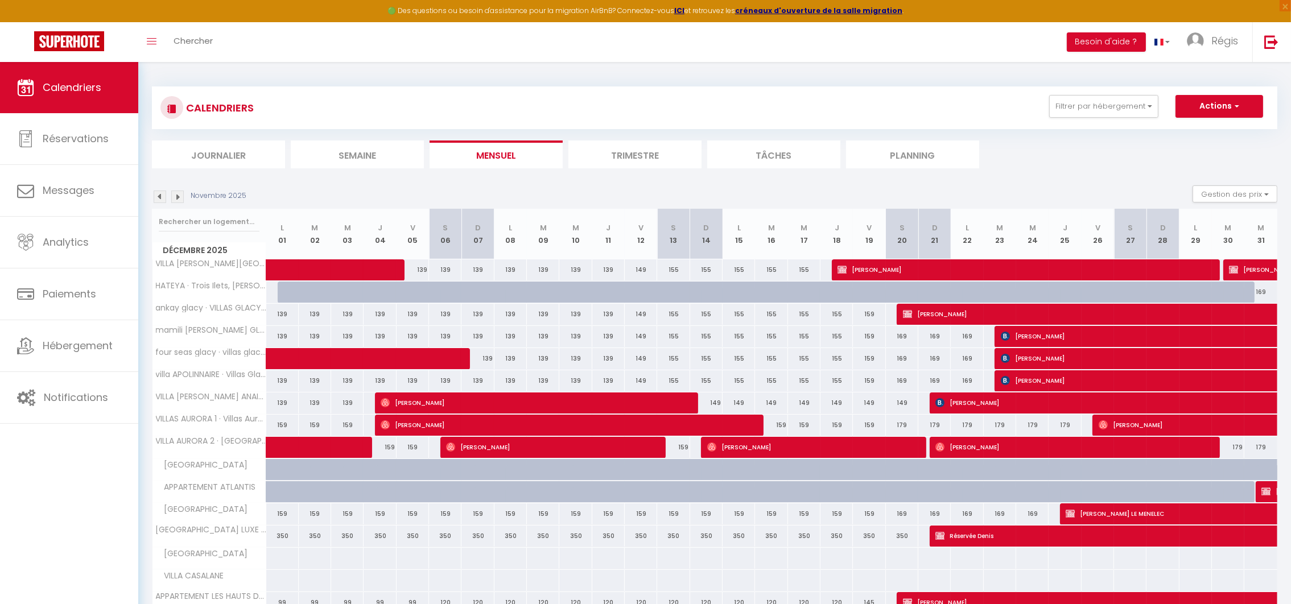
click at [180, 198] on img at bounding box center [177, 197] width 13 height 13
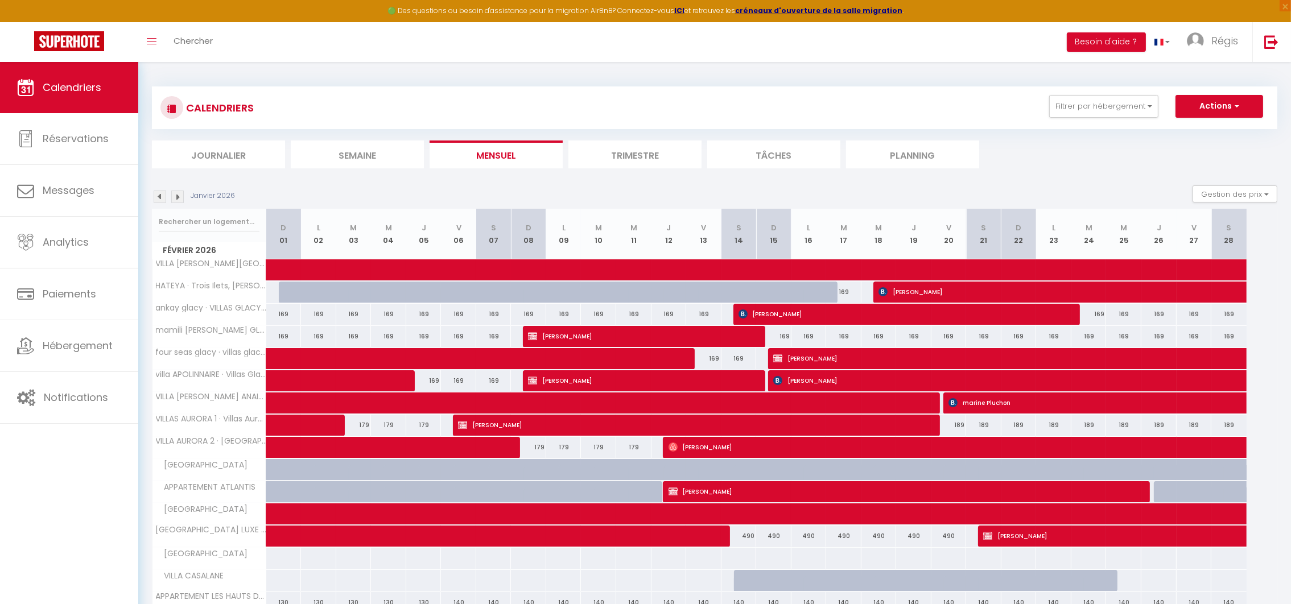
click at [180, 198] on img at bounding box center [177, 197] width 13 height 13
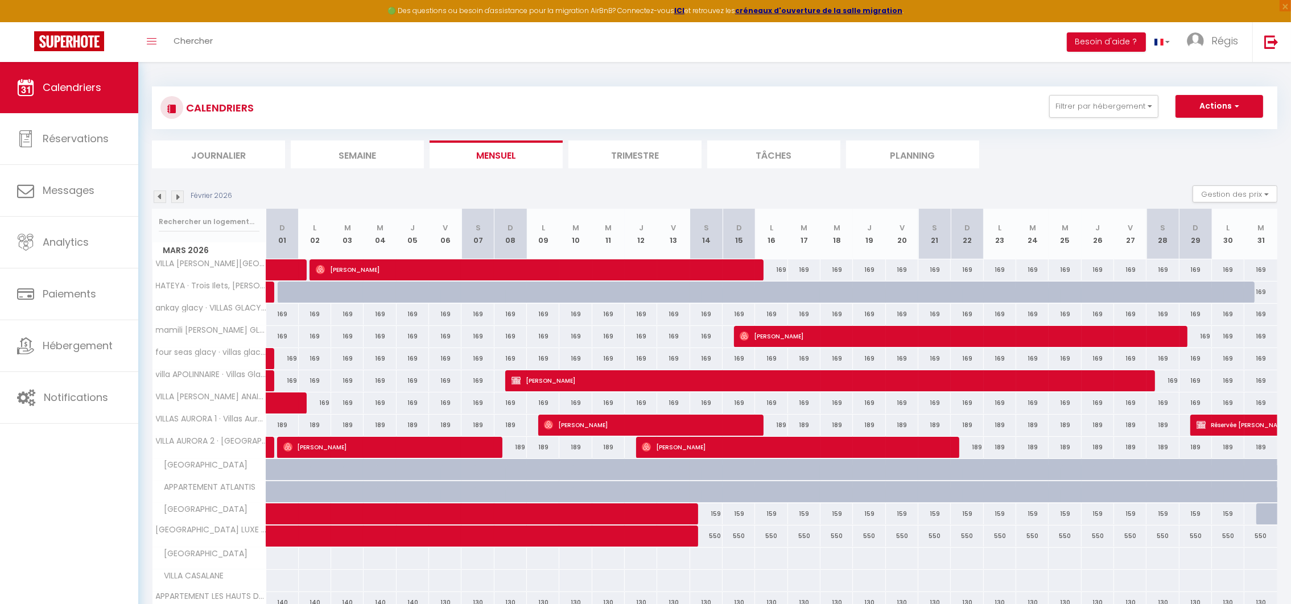
click at [180, 198] on img at bounding box center [177, 197] width 13 height 13
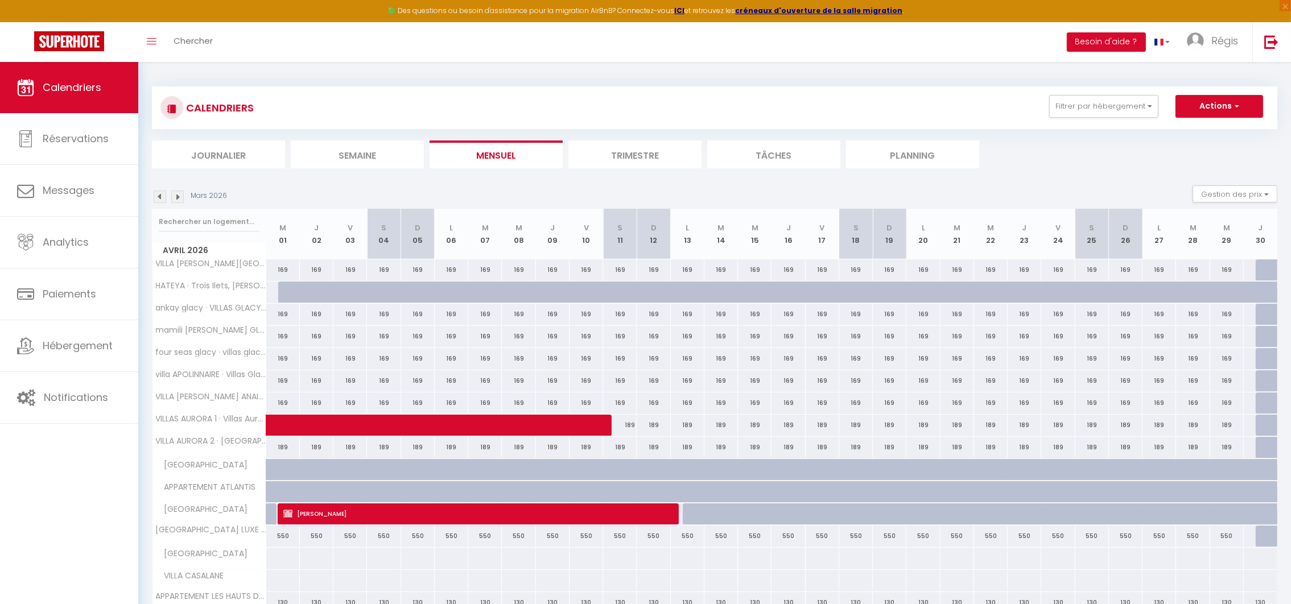
click at [156, 199] on img at bounding box center [160, 197] width 13 height 13
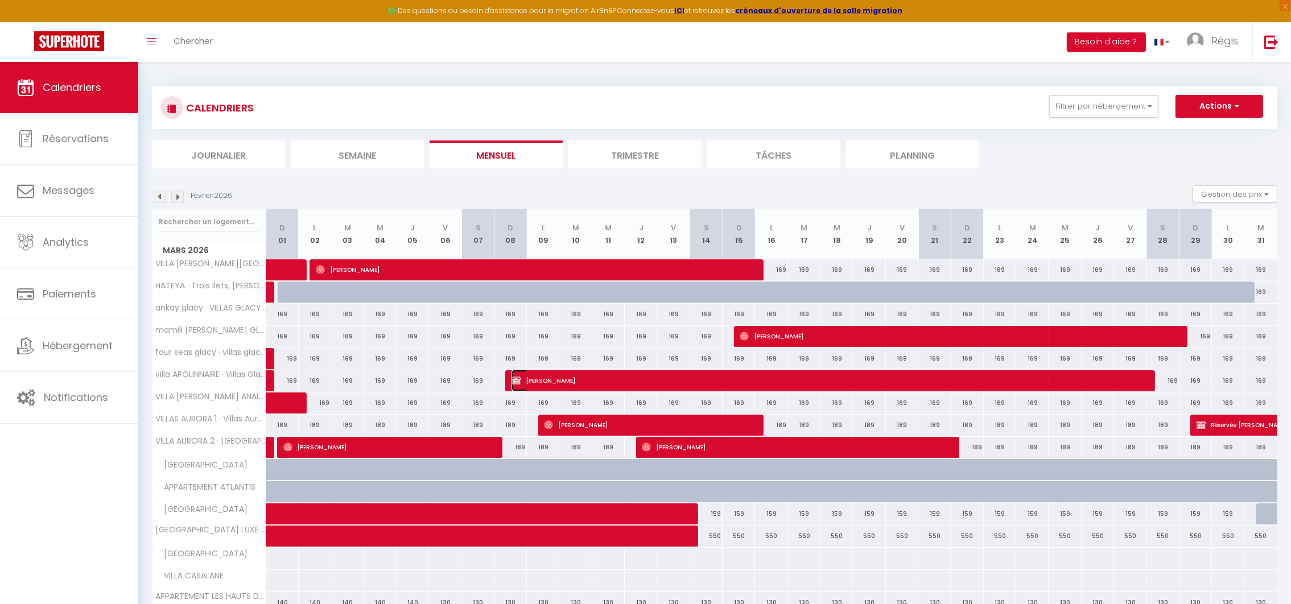
click at [583, 379] on span "[PERSON_NAME]" at bounding box center [825, 381] width 627 height 22
select select "OK"
select select "KO"
select select "0"
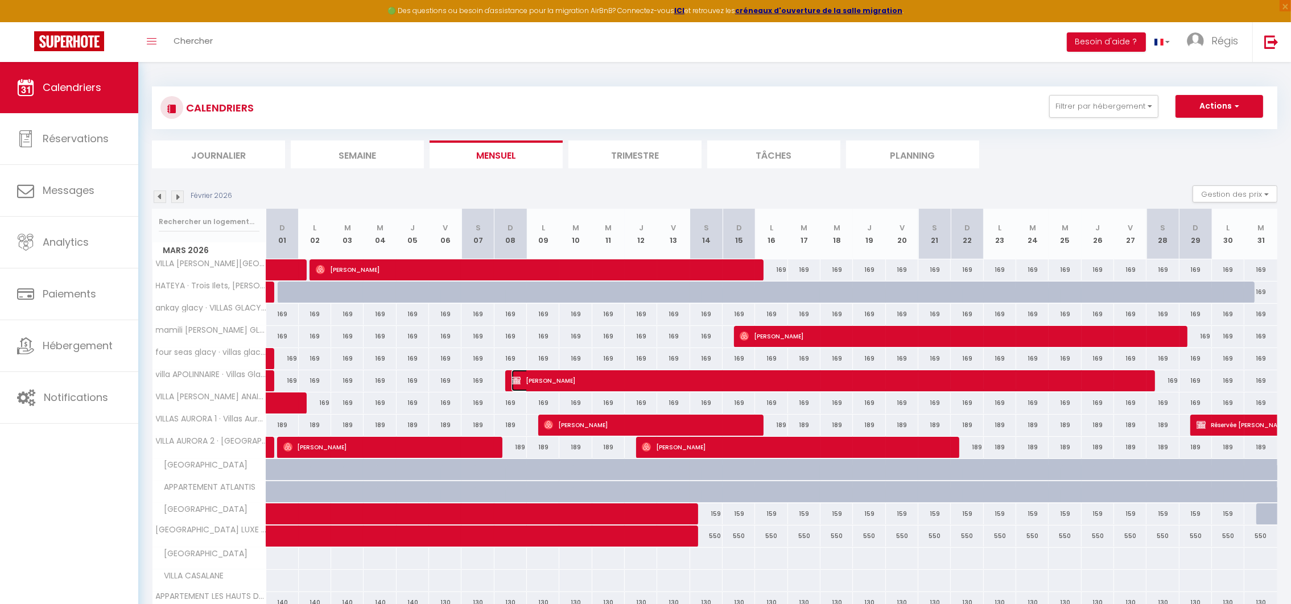
select select "1"
select select
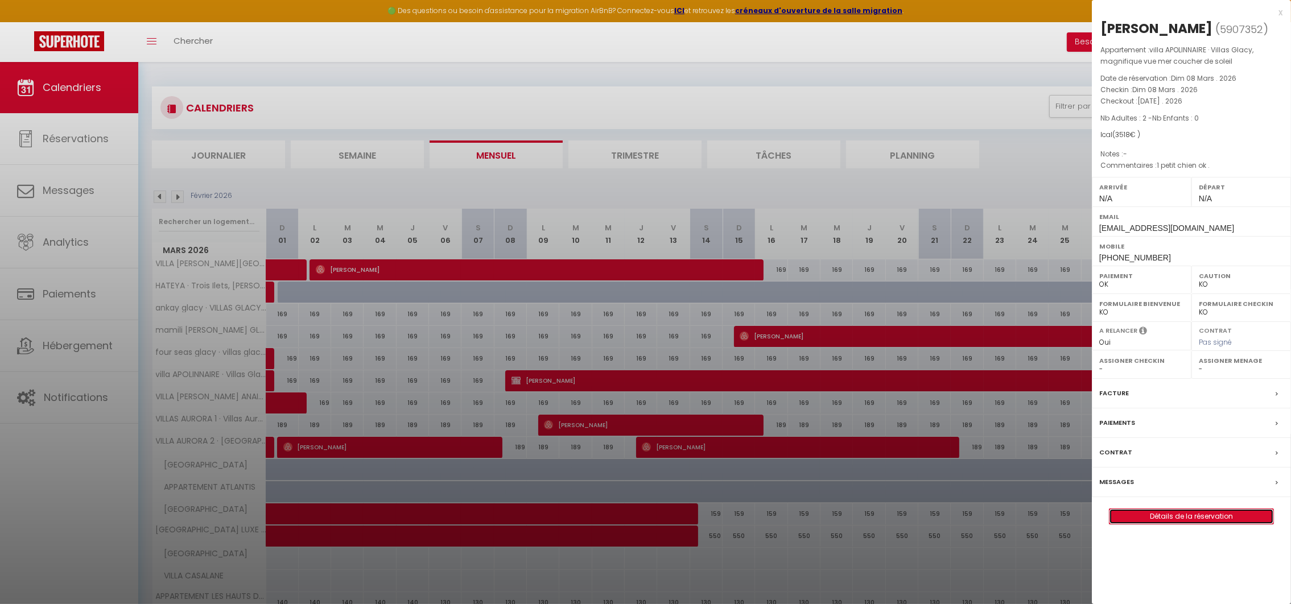
click at [1203, 523] on link "Détails de la réservation" at bounding box center [1192, 516] width 164 height 15
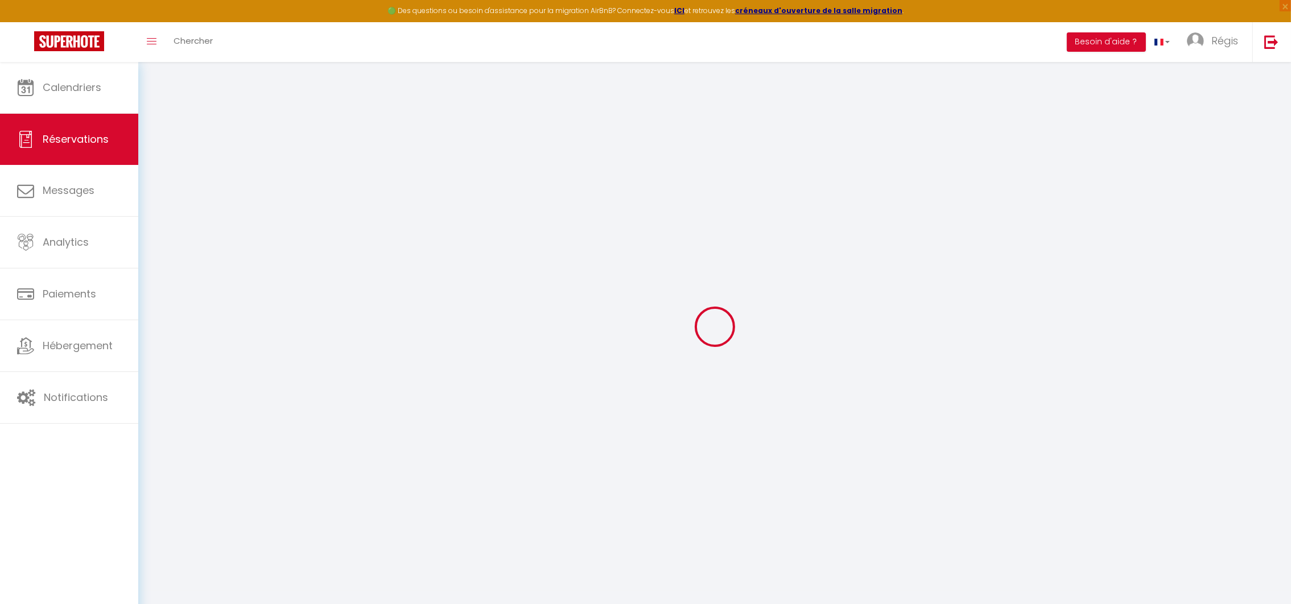
type input "Jacynthe"
type input "MALTAIS"
type input "[EMAIL_ADDRESS][DOMAIN_NAME]"
type input "[PHONE_NUMBER]"
select select "CA"
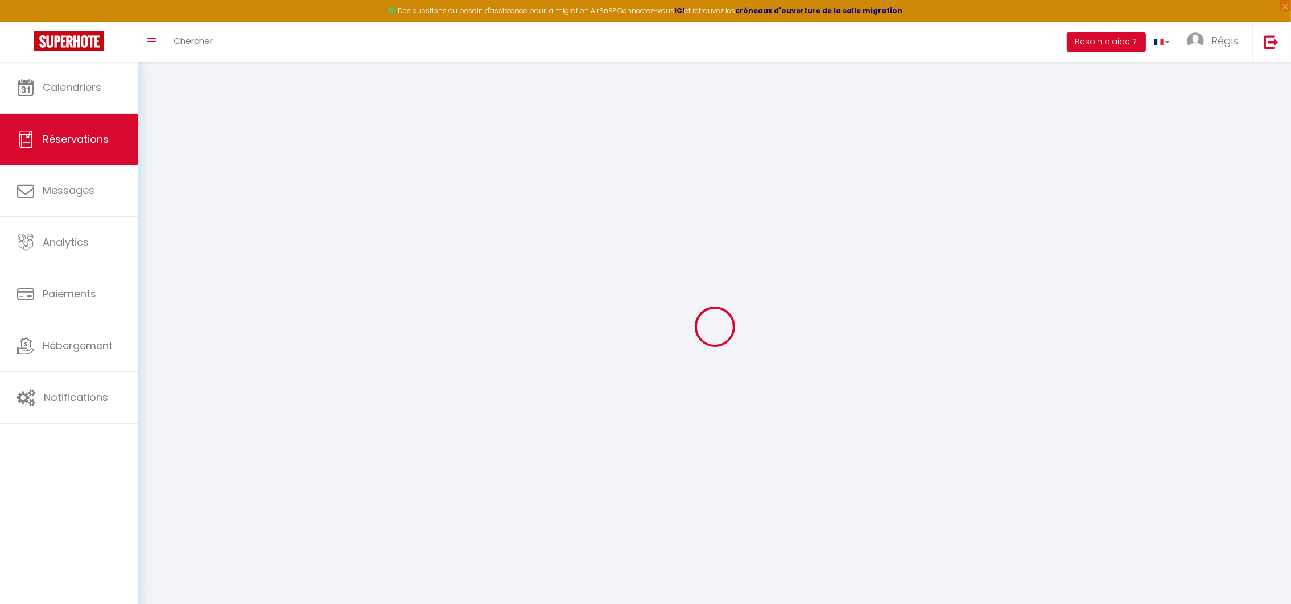
select select "39584"
select select "1"
type input "Dim 08 Mars 2026"
select select
type input "[DATE]"
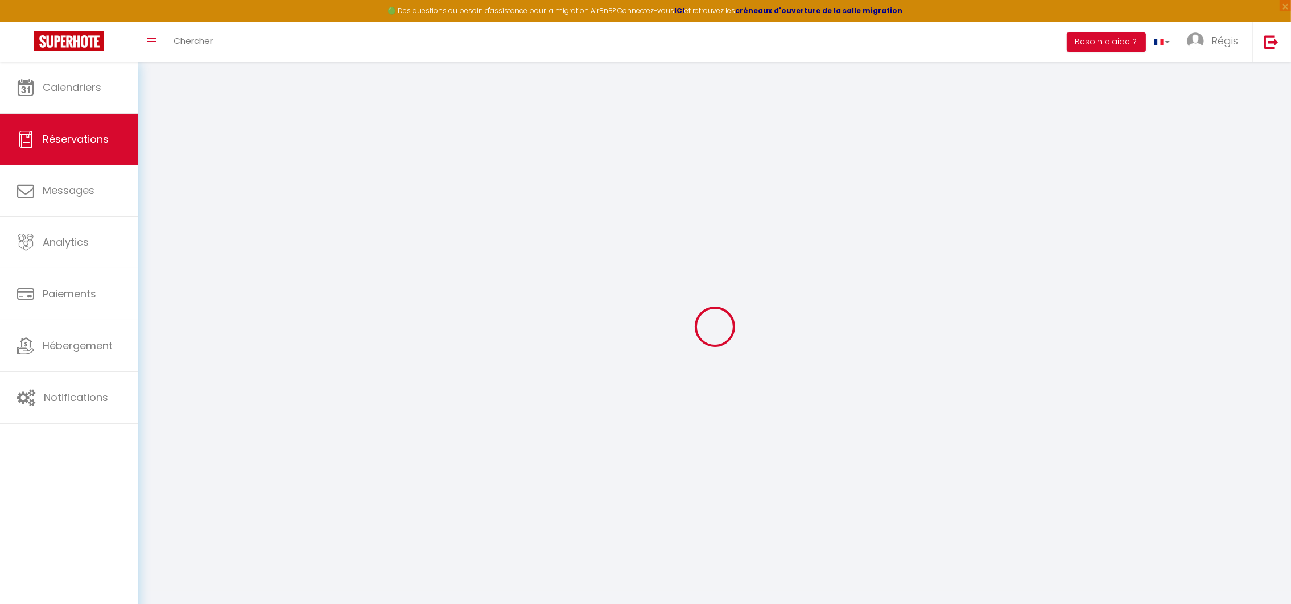
select select
type input "2"
select select "12"
select select
type input "3380"
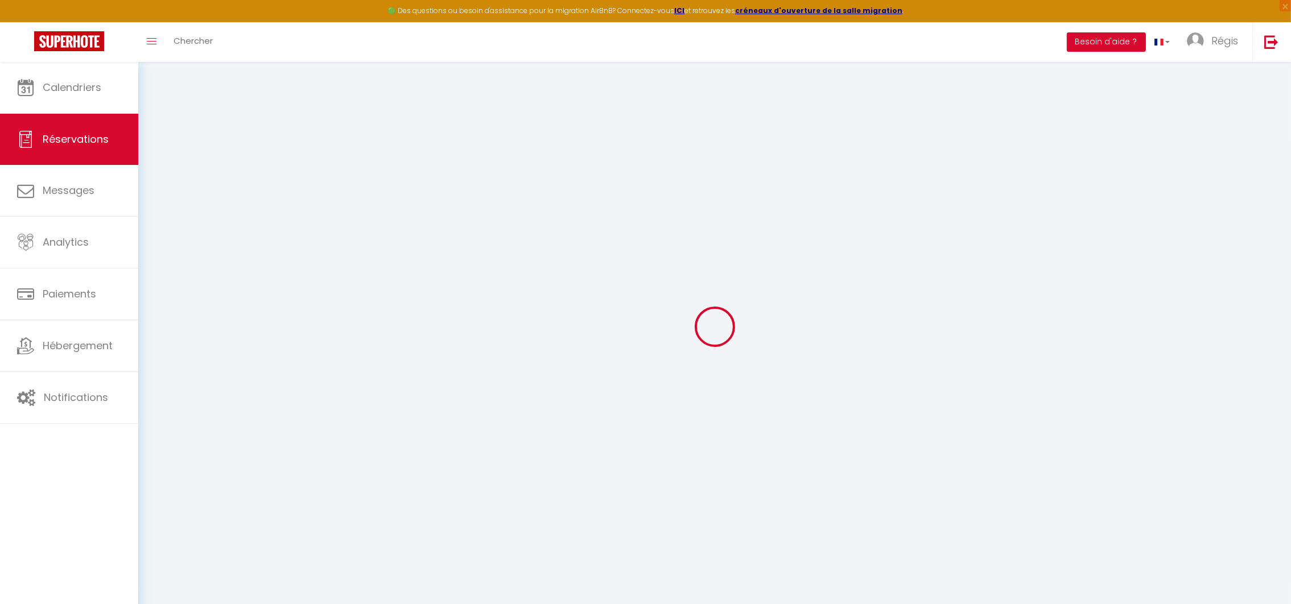
checkbox input "false"
type input "3518"
select select "73"
type input "0"
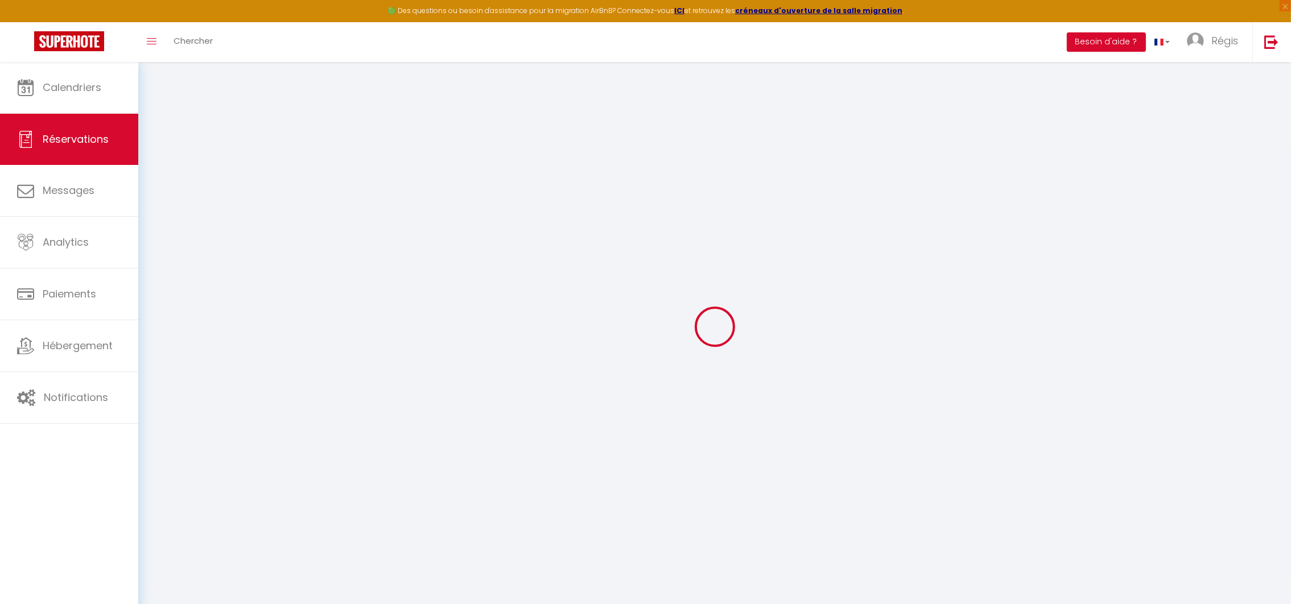
type input "0"
select select
select select "14"
checkbox input "false"
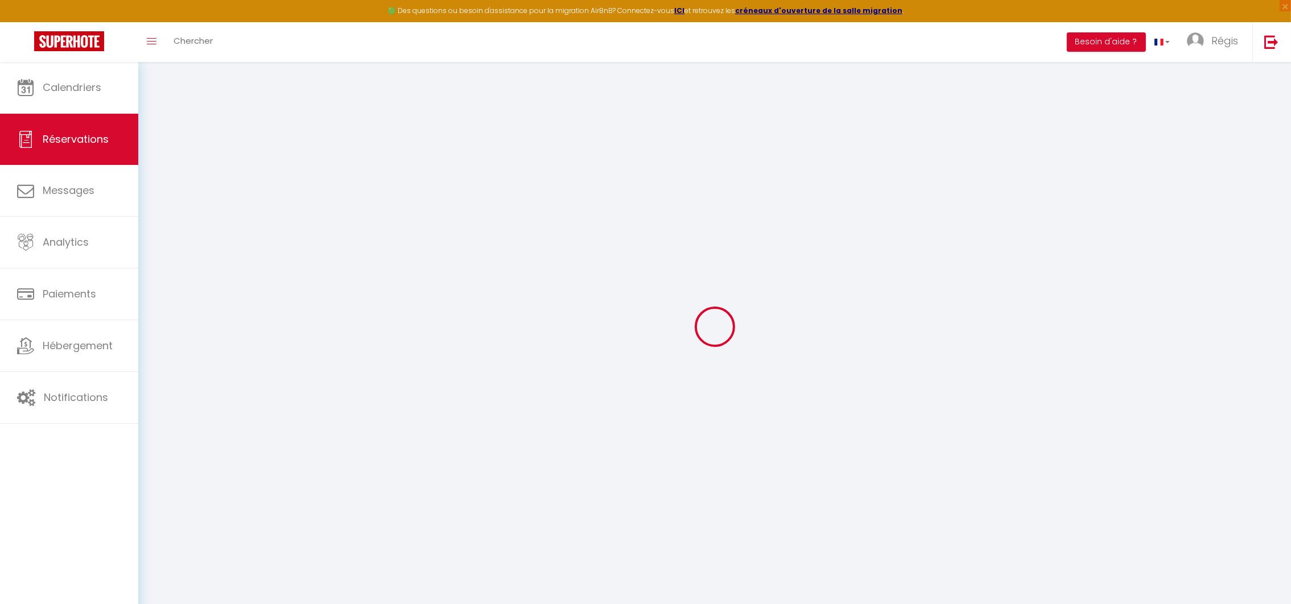
select select
checkbox input "false"
select select
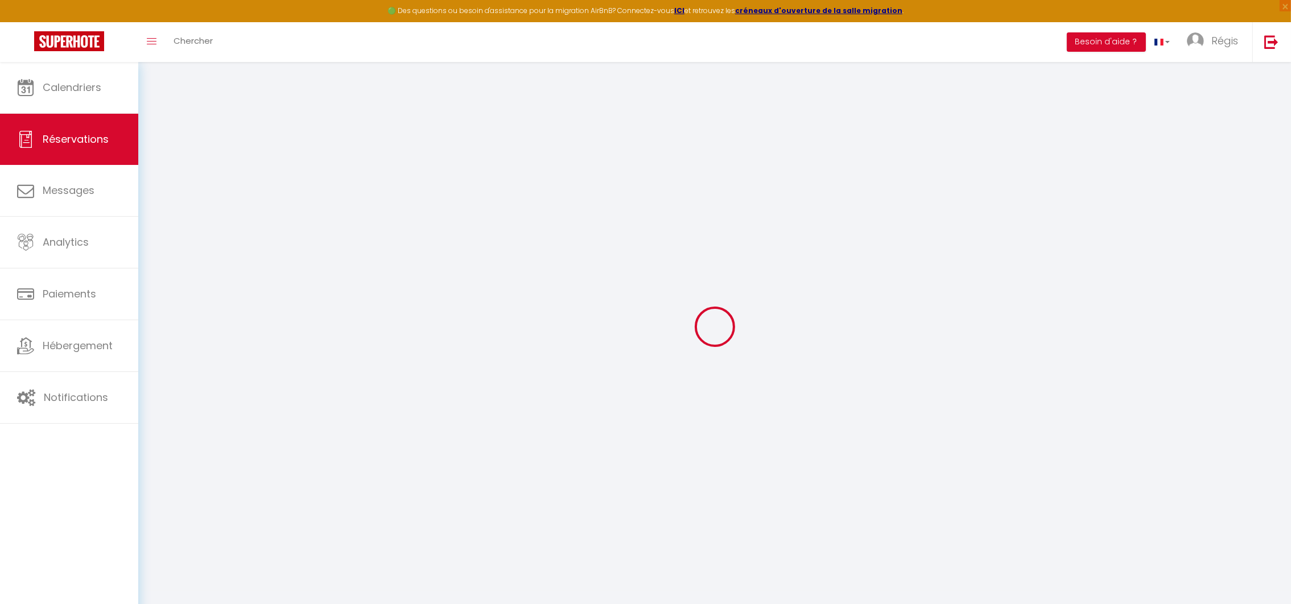
checkbox input "false"
select select
checkbox input "false"
type textarea "1 petit chien ok ."
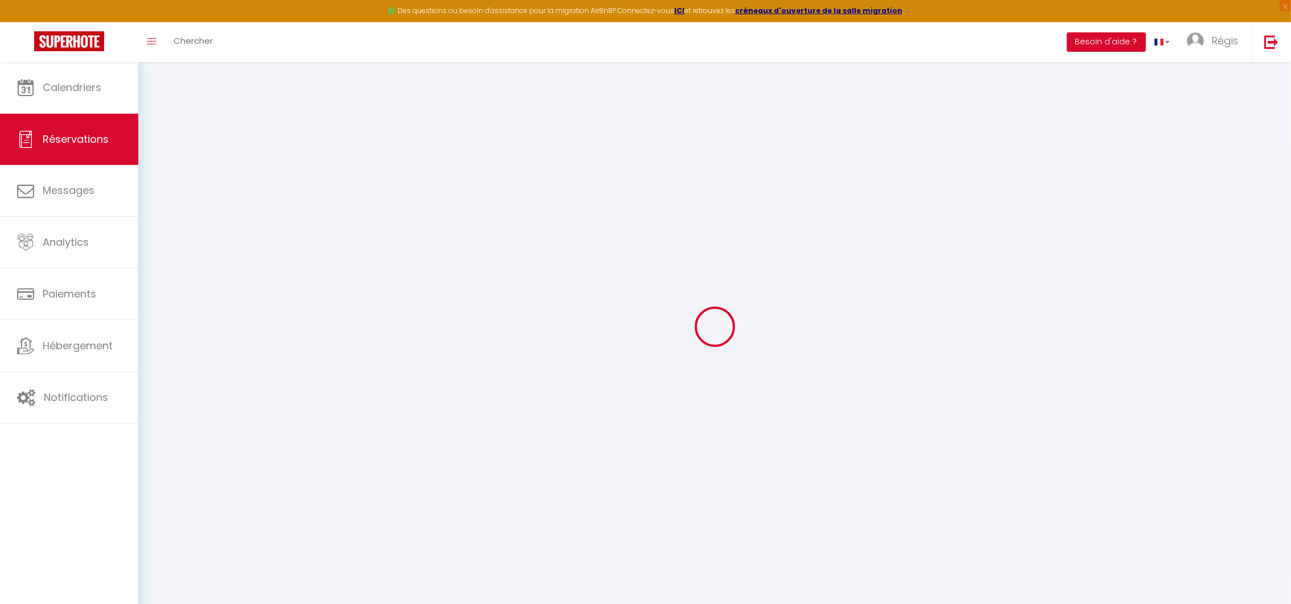
type input "90"
type input "48"
select select
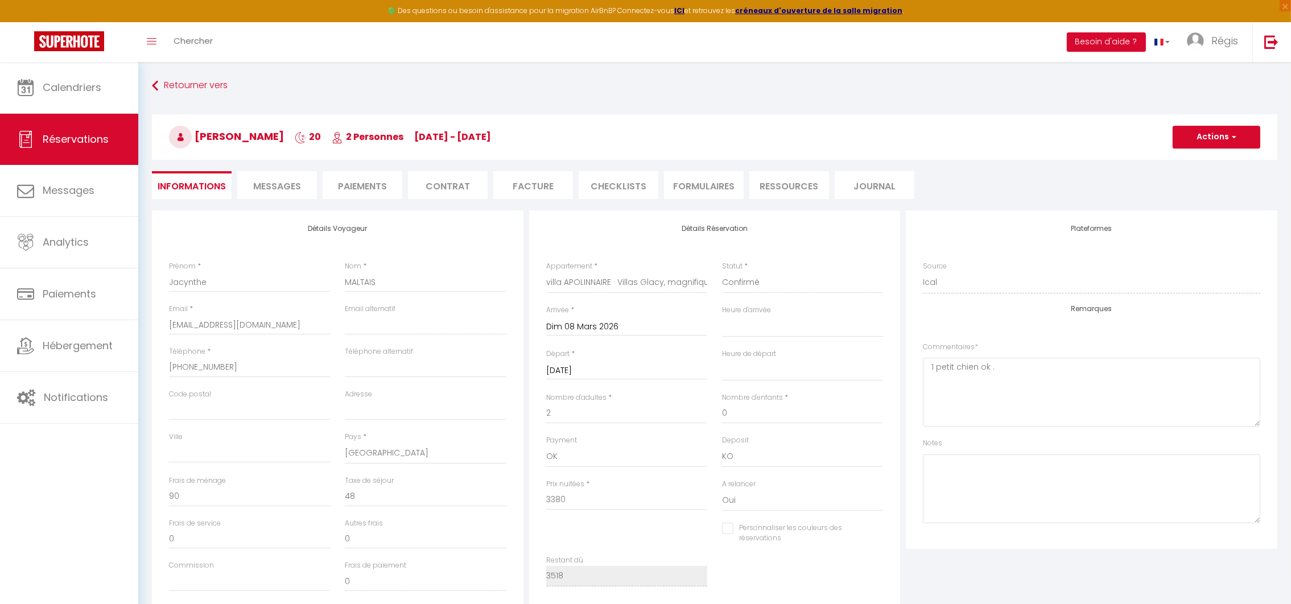
checkbox input "false"
select select
click at [226, 365] on input "[PHONE_NUMBER]" at bounding box center [249, 367] width 161 height 20
type input "+1418264347"
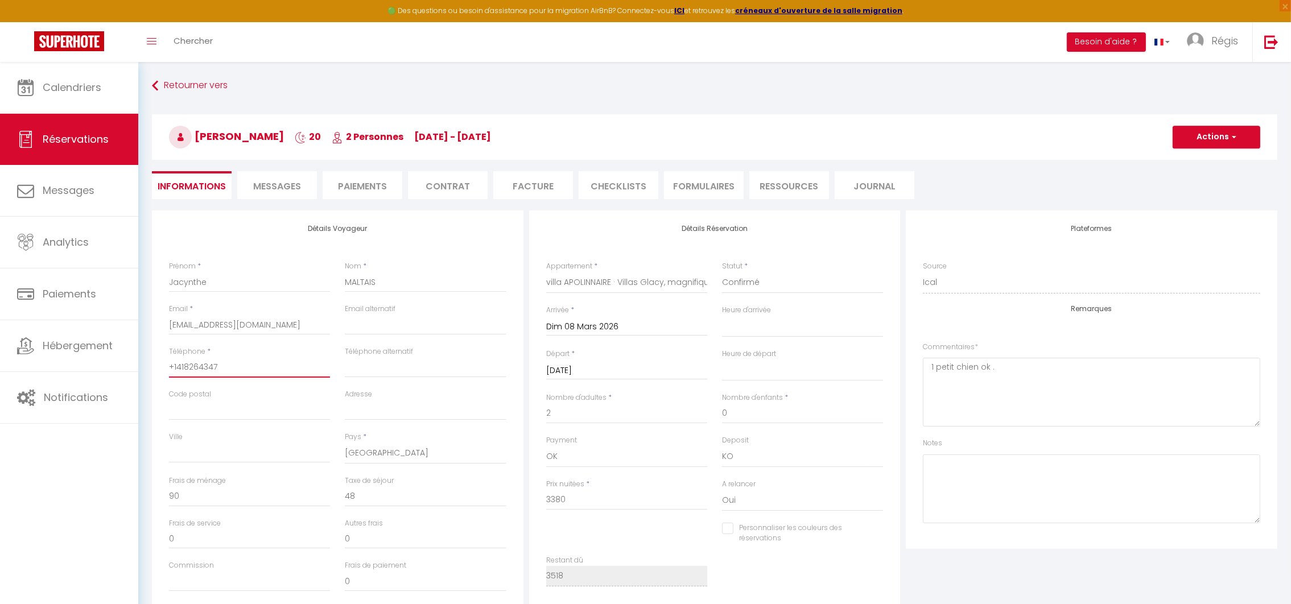
select select
checkbox input "false"
type input "[PHONE_NUMBER]"
select select
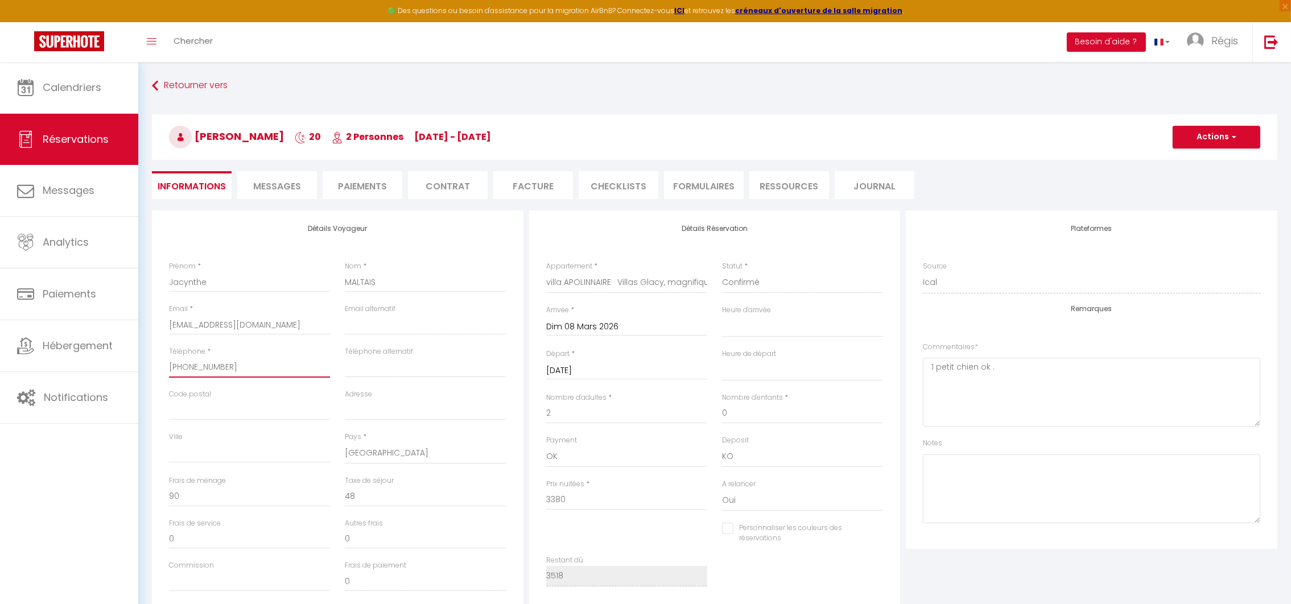
select select
checkbox input "false"
type input "[PHONE_NUMBER]"
drag, startPoint x: 244, startPoint y: 363, endPoint x: 158, endPoint y: 360, distance: 85.4
click at [158, 360] on div "Détails Voyageur Prénom * Jacynthe Nom * MALTAIS Email * [EMAIL_ADDRESS][DOMAIN…" at bounding box center [338, 414] width 372 height 407
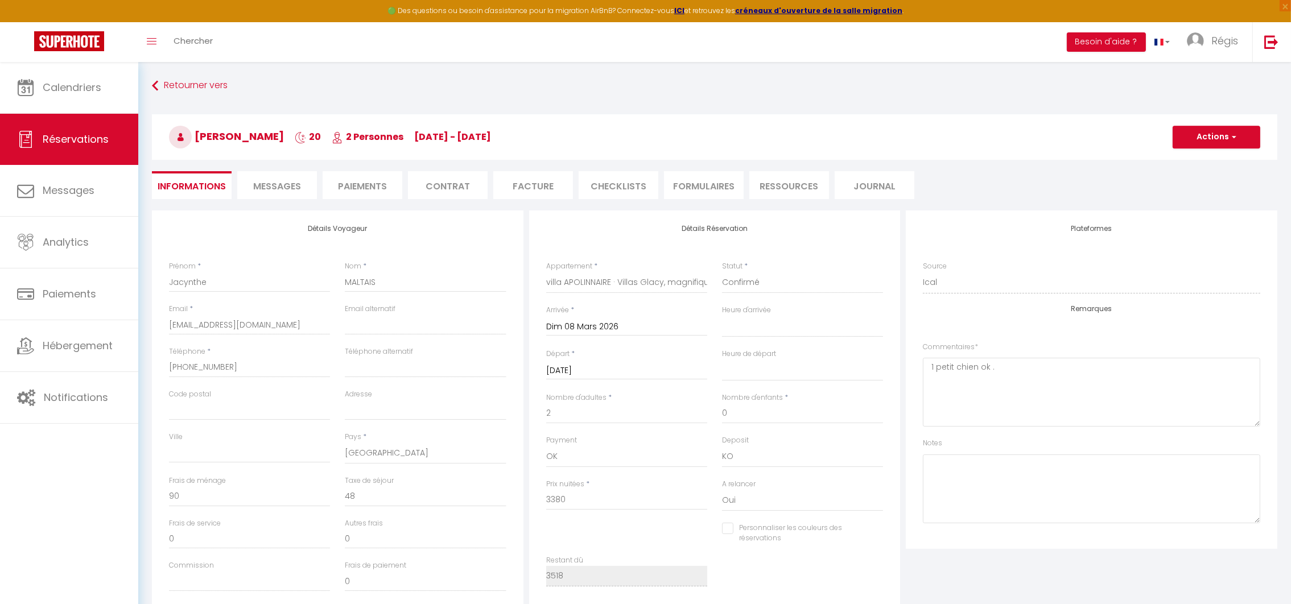
click at [302, 298] on div "Prénom * Jacynthe" at bounding box center [250, 282] width 176 height 43
drag, startPoint x: 283, startPoint y: 316, endPoint x: 148, endPoint y: 325, distance: 135.2
click at [148, 325] on div "Détails Voyageur Prénom * Jacynthe Nom * MALTAIS Email * [EMAIL_ADDRESS][DOMAIN…" at bounding box center [715, 524] width 1141 height 627
click at [1205, 133] on button "Actions" at bounding box center [1217, 137] width 88 height 23
click at [1191, 159] on link "Enregistrer" at bounding box center [1206, 162] width 90 height 15
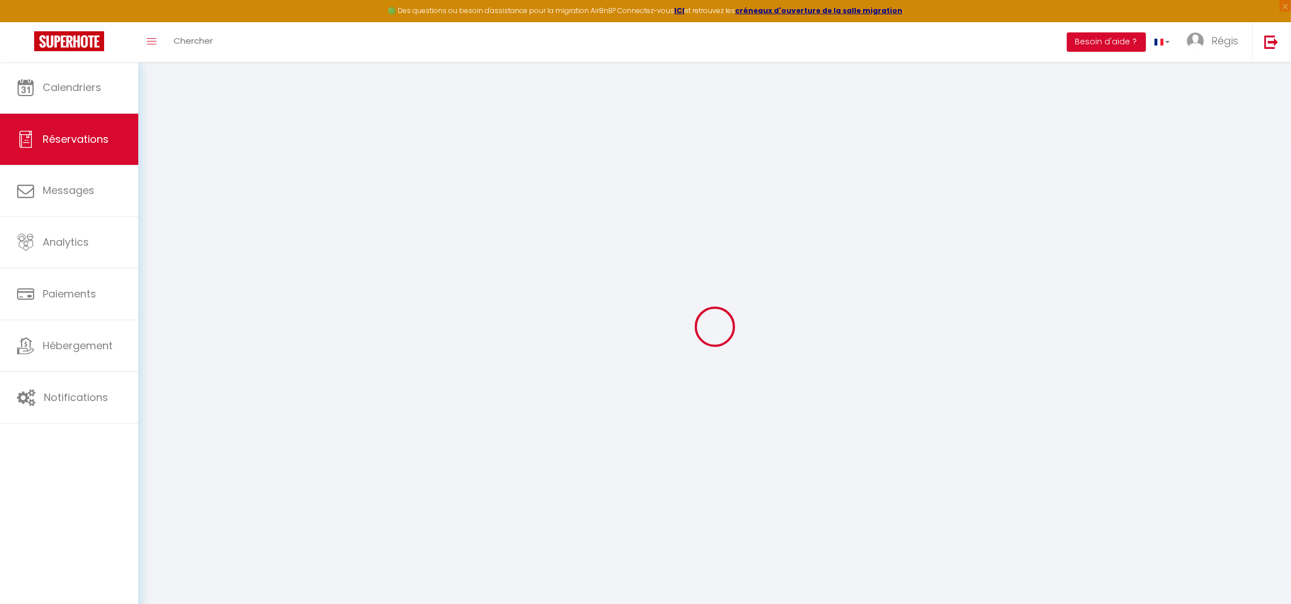
select select "not_cancelled"
